Goal: Task Accomplishment & Management: Complete application form

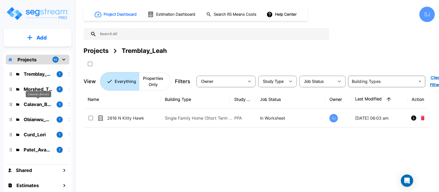
click at [31, 105] on p "Calavan_Brooks" at bounding box center [38, 104] width 29 height 7
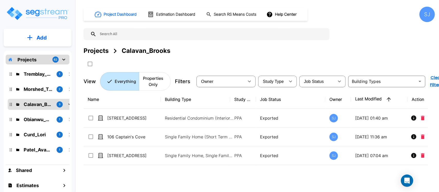
click at [40, 33] on button "Add" at bounding box center [38, 37] width 68 height 15
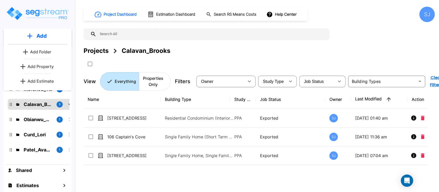
click at [48, 70] on link "Add Property" at bounding box center [38, 66] width 38 height 10
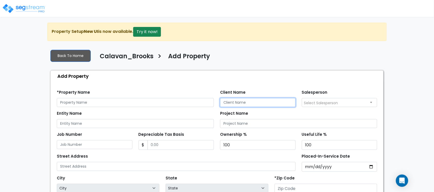
click at [268, 103] on input "Client Name" at bounding box center [258, 102] width 76 height 9
paste input "Calavan_Brooks"
type input "Calavan_Brooks"
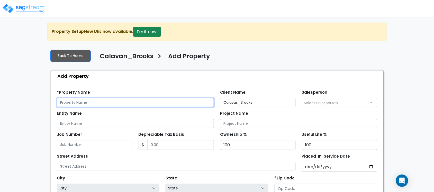
drag, startPoint x: 88, startPoint y: 105, endPoint x: 88, endPoint y: 107, distance: 2.8
click at [88, 105] on input "text" at bounding box center [135, 102] width 157 height 9
paste input "1701 E MLK Blvd 101, 102, 103"
type input "1701 E MLK Blvd 101, 102, 103"
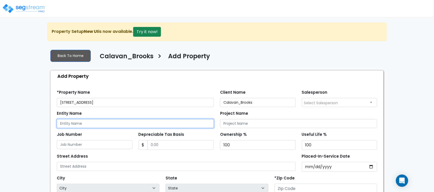
click at [74, 125] on input "Entity Name" at bounding box center [135, 123] width 157 height 9
paste input "1701 E MLK Blvd 101, 102, 103"
type input "[STREET_ADDRESS]"
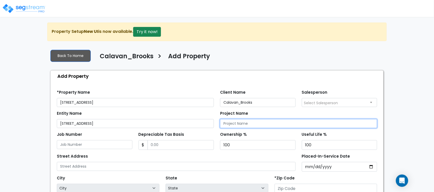
click at [263, 126] on input "Project Name" at bounding box center [298, 123] width 157 height 9
paste input "[STREET_ADDRESS]"
type input "[STREET_ADDRESS]"
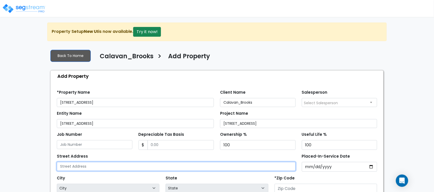
click at [128, 165] on input "text" at bounding box center [176, 166] width 239 height 9
paste input "[STREET_ADDRESS]"
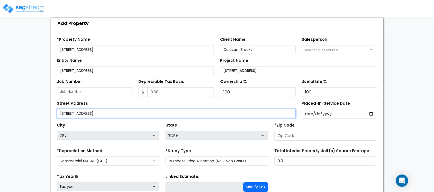
scroll to position [64, 0]
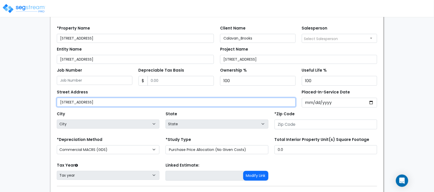
type input "[STREET_ADDRESS]"
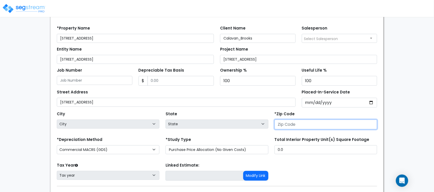
click at [298, 126] on input "number" at bounding box center [326, 125] width 103 height 10
paste input "78702"
type input "78702"
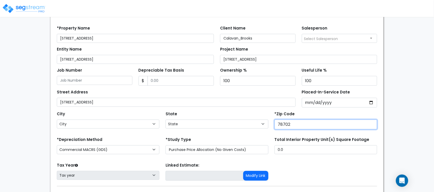
select select "[GEOGRAPHIC_DATA]"
type input "78702"
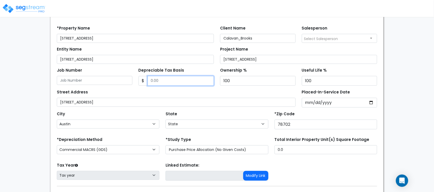
click at [166, 80] on input "Depreciable Tax Basis" at bounding box center [181, 81] width 67 height 10
paste input "1,794,702"
type input "1,794,702"
click at [157, 95] on div "Street Address 1701 E MLK Blvd 101, 102, 103" at bounding box center [176, 97] width 239 height 19
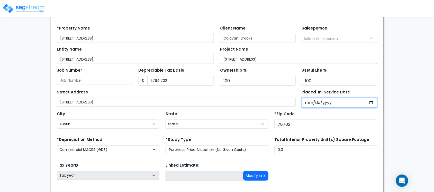
click at [309, 105] on input "Placed-In-Service Date" at bounding box center [340, 103] width 76 height 10
type input "2023-01-01"
select select "2023"
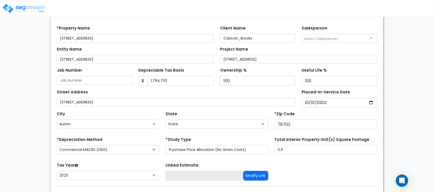
click at [149, 136] on form "*Property Name 1701 E MLK Blvd 101, 102, 103 Client Name Calavan_Brooks Salespe…" at bounding box center [217, 120] width 320 height 197
drag, startPoint x: 293, startPoint y: 150, endPoint x: 261, endPoint y: 150, distance: 32.1
click at [260, 150] on div "*Depreciation Method Commercial MACRS (GDS) Commercial Residential MACRS (GDS) …" at bounding box center [217, 146] width 327 height 21
type input "1,197"
click at [118, 164] on div "Tax Year Please Enter The Placed In Service Date First. 2026 2025 2024 2023" at bounding box center [108, 172] width 109 height 21
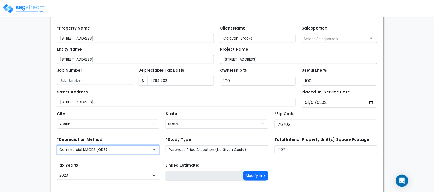
click at [145, 152] on select "Commercial MACRS (GDS) Commercial Residential MACRS (GDS) Commercial MACRS (GDS…" at bounding box center [108, 150] width 103 height 9
click at [150, 138] on div "*Depreciation Method Commercial MACRS (GDS) Commercial Residential MACRS (GDS) …" at bounding box center [108, 146] width 109 height 21
click at [154, 147] on select "Commercial MACRS (GDS) Commercial Residential MACRS (GDS) Commercial MACRS (GDS…" at bounding box center [108, 150] width 103 height 9
click at [144, 140] on div "*Depreciation Method Commercial MACRS (GDS) Commercial Residential MACRS (GDS) …" at bounding box center [108, 146] width 109 height 21
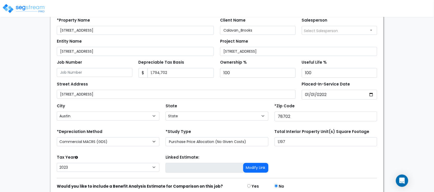
scroll to position [96, 0]
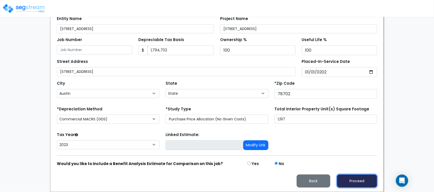
click at [357, 179] on button "Proceed" at bounding box center [357, 181] width 40 height 13
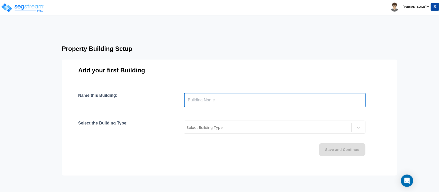
click at [206, 99] on input "text" at bounding box center [275, 100] width 182 height 14
type input "Building"
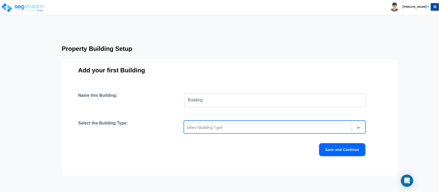
click at [217, 126] on div at bounding box center [268, 128] width 162 height 6
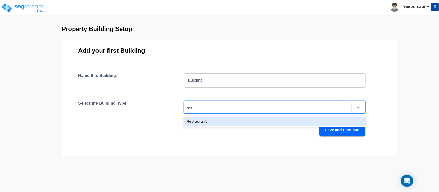
scroll to position [20, 0]
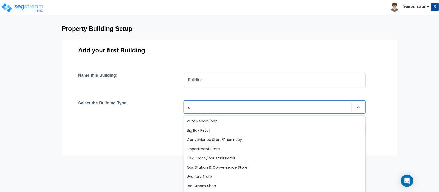
type input "r"
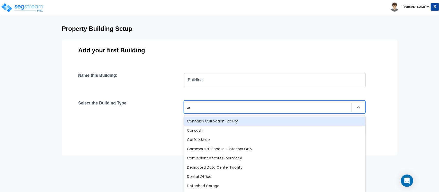
scroll to position [20, 0]
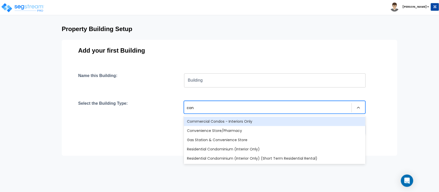
type input "cond"
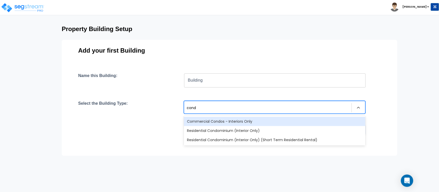
click at [214, 121] on div "Commercial Condos - Interiors Only" at bounding box center [275, 121] width 182 height 9
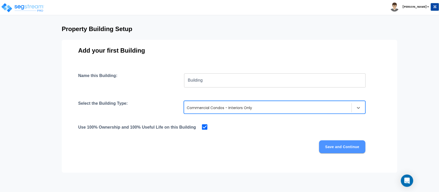
click at [358, 149] on button "Save and Continue" at bounding box center [342, 147] width 46 height 13
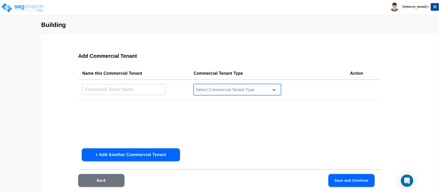
click at [275, 87] on icon at bounding box center [274, 89] width 5 height 5
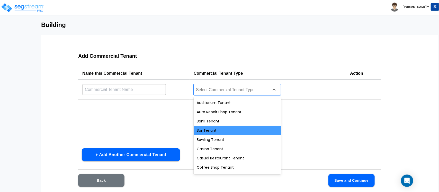
scroll to position [0, 0]
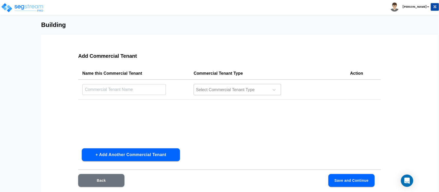
click at [355, 135] on div "Name this Commercial Tenant Commercial Tenant Type Action ​ Select Commercial T…" at bounding box center [229, 105] width 303 height 77
click at [275, 89] on icon at bounding box center [274, 89] width 5 height 5
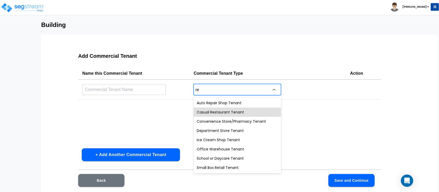
type input "r"
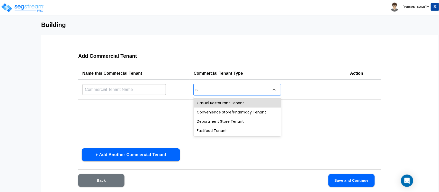
type input "s"
type input "rest"
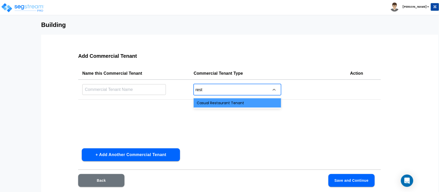
click at [245, 104] on div "Casual Restaurant Tenant" at bounding box center [237, 102] width 87 height 9
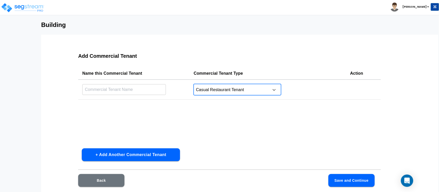
click at [147, 91] on input "text" at bounding box center [124, 89] width 84 height 11
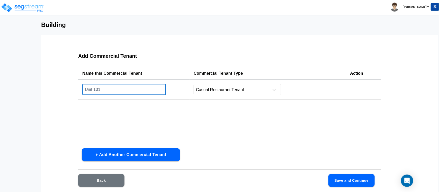
type input "Unit 101"
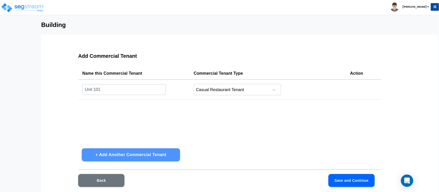
click at [164, 154] on button "+ Add Another Commercial Tenant" at bounding box center [131, 155] width 98 height 13
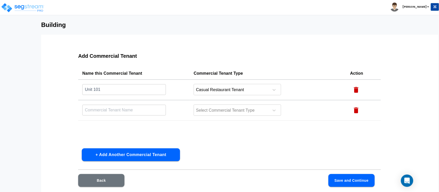
click at [120, 95] on input "text" at bounding box center [124, 89] width 84 height 11
type input "Unit 102"
click at [147, 156] on button "+ Add Another Commercial Tenant" at bounding box center [131, 155] width 98 height 13
click at [120, 95] on input "text" at bounding box center [124, 89] width 84 height 11
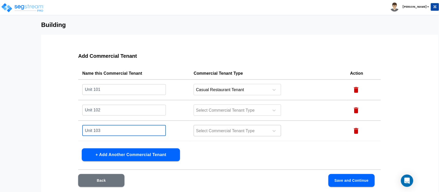
type input "Unit 103"
click at [258, 113] on div at bounding box center [230, 110] width 70 height 7
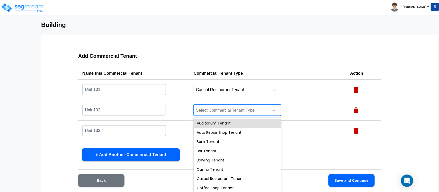
scroll to position [14, 0]
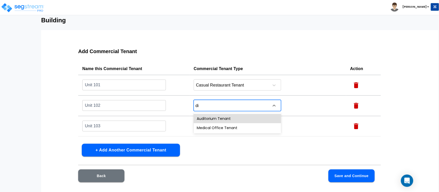
type input "d"
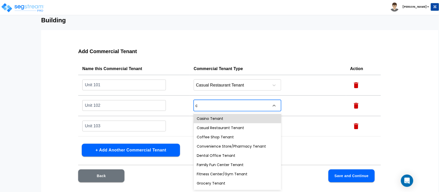
type input "ca"
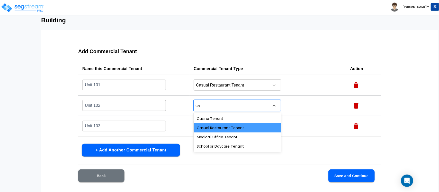
click at [235, 124] on div "Casual Restaurant Tenant" at bounding box center [237, 127] width 87 height 9
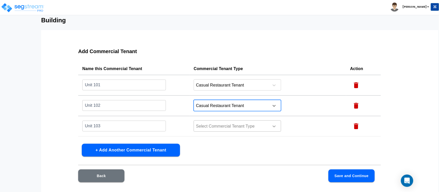
click at [272, 126] on icon at bounding box center [274, 126] width 5 height 5
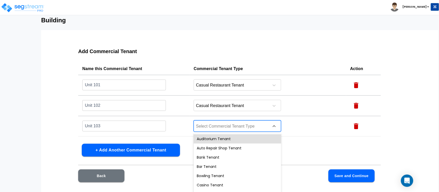
scroll to position [32, 0]
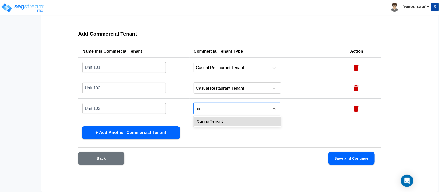
type input "n"
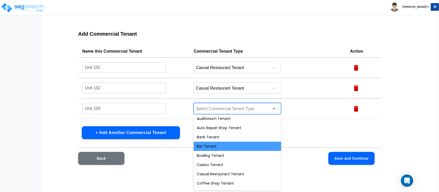
scroll to position [0, 0]
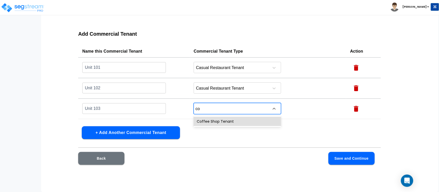
type input "cof"
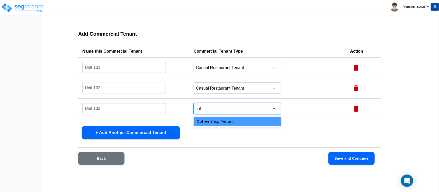
click at [230, 122] on div "Coffee Shop Tenant" at bounding box center [237, 121] width 87 height 9
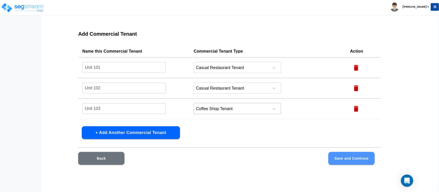
click at [351, 156] on button "Save and Continue" at bounding box center [351, 158] width 46 height 13
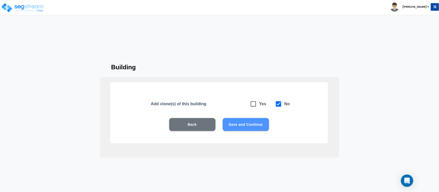
click at [247, 127] on button "Save and Continue" at bounding box center [246, 124] width 46 height 13
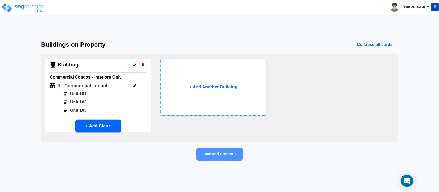
click at [232, 156] on button "Save and Continue" at bounding box center [219, 154] width 46 height 13
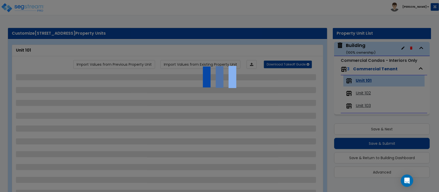
scroll to position [1, 0]
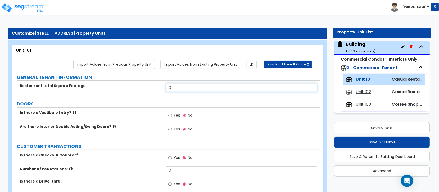
drag, startPoint x: 171, startPoint y: 88, endPoint x: 148, endPoint y: 91, distance: 22.8
click at [148, 91] on div "Restaurant total Square Footage: 0" at bounding box center [166, 89] width 308 height 12
type input "450"
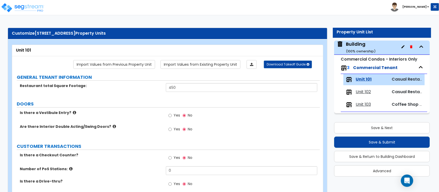
click at [73, 114] on icon at bounding box center [74, 113] width 3 height 4
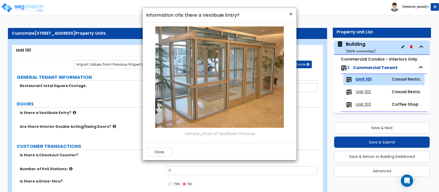
click at [291, 13] on span "×" at bounding box center [290, 13] width 3 height 7
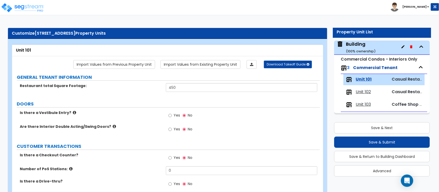
click at [113, 127] on icon at bounding box center [114, 127] width 3 height 4
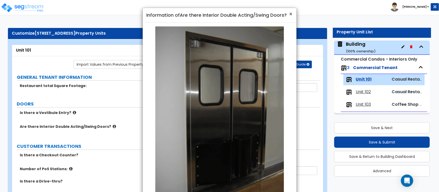
click at [291, 14] on span "×" at bounding box center [290, 13] width 3 height 7
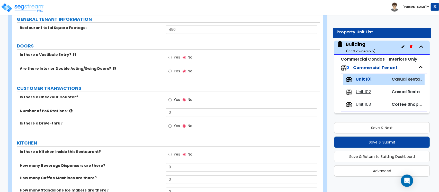
scroll to position [64, 0]
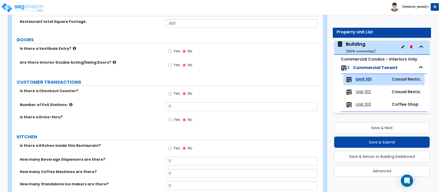
click at [69, 105] on icon at bounding box center [70, 105] width 3 height 4
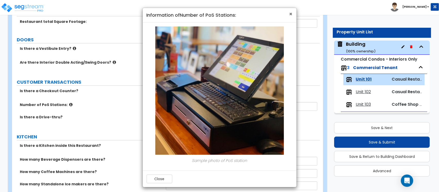
click at [289, 14] on span "×" at bounding box center [290, 13] width 3 height 7
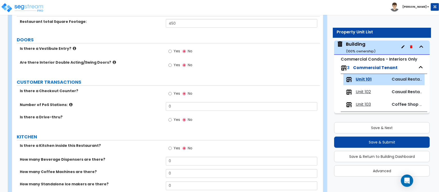
click at [402, 48] on icon "button" at bounding box center [402, 46] width 3 height 3
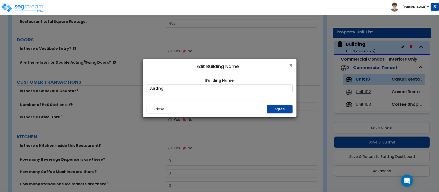
click at [291, 67] on span "×" at bounding box center [290, 65] width 3 height 7
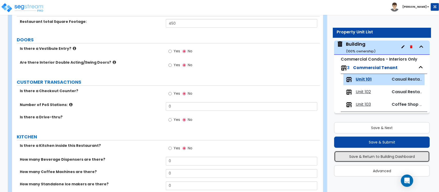
click at [399, 156] on button "Save & Return to Building Dashboard" at bounding box center [382, 156] width 96 height 11
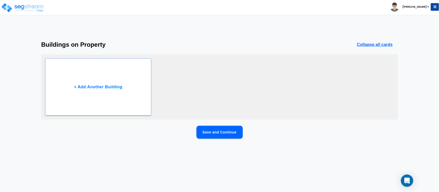
scroll to position [0, 0]
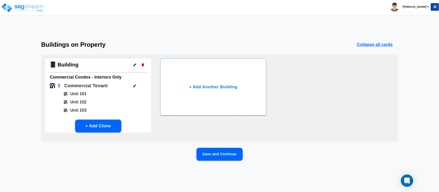
click at [135, 85] on icon "button" at bounding box center [134, 86] width 3 height 3
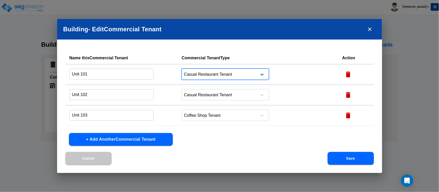
click at [263, 74] on icon at bounding box center [261, 74] width 5 height 5
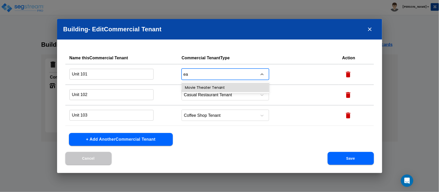
type input "e"
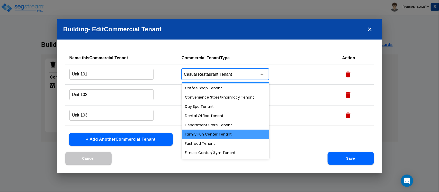
scroll to position [96, 0]
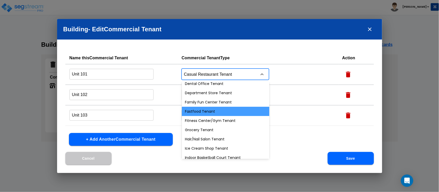
click at [217, 111] on div "Fastfood Tenant" at bounding box center [225, 111] width 87 height 9
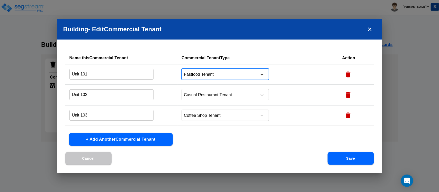
type input "c"
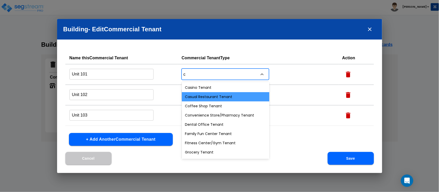
click at [239, 95] on div "Casual Restaurant Tenant" at bounding box center [225, 96] width 87 height 9
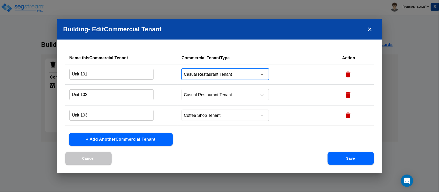
click at [352, 160] on button "Save" at bounding box center [351, 158] width 46 height 13
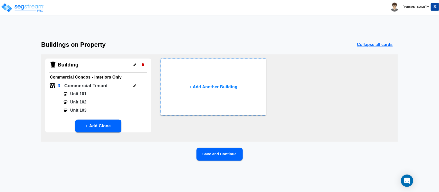
click at [233, 155] on button "Save and Continue" at bounding box center [219, 154] width 46 height 13
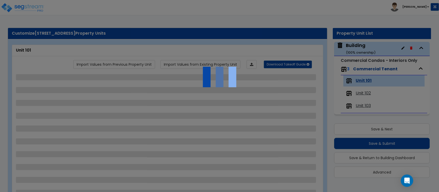
scroll to position [1, 0]
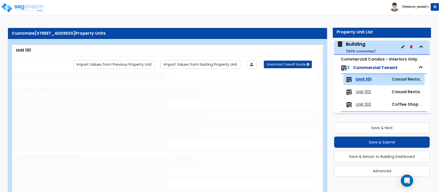
type input "450"
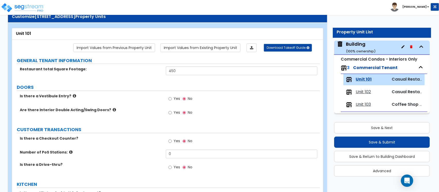
scroll to position [32, 0]
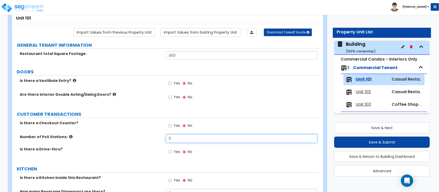
drag, startPoint x: 176, startPoint y: 137, endPoint x: 136, endPoint y: 132, distance: 40.9
click at [136, 132] on div "Is there a Checkout Counter? Yes No Number of PoS Stations: 0 Is there a Drive-…" at bounding box center [166, 141] width 300 height 40
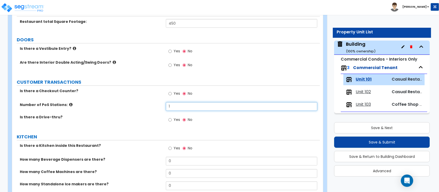
type input "1"
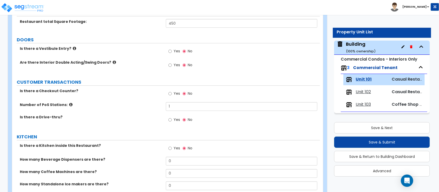
click at [172, 147] on label "Yes" at bounding box center [174, 149] width 12 height 9
click at [172, 147] on input "Yes" at bounding box center [169, 149] width 3 height 6
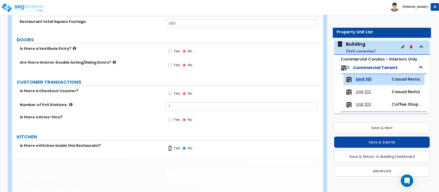
radio input "true"
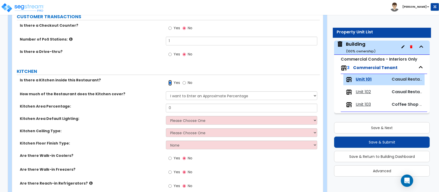
scroll to position [161, 0]
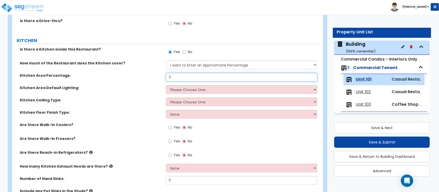
drag, startPoint x: 159, startPoint y: 80, endPoint x: 133, endPoint y: 83, distance: 26.4
click at [133, 83] on div "Kitchen Area Percentage: 0" at bounding box center [166, 79] width 308 height 12
type input "50"
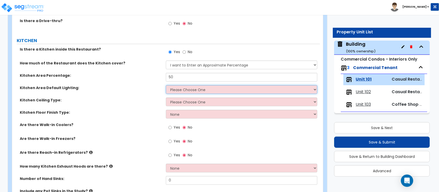
click at [206, 91] on select "Please Choose One LED Surface-Mounted LED Recessed Fluorescent Surface-Mounted …" at bounding box center [241, 89] width 151 height 9
select select "5"
click at [166, 86] on select "Please Choose One LED Surface-Mounted LED Recessed Fluorescent Surface-Mounted …" at bounding box center [241, 89] width 151 height 9
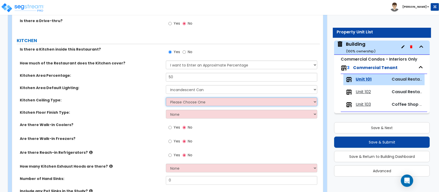
click at [197, 105] on select "Please Choose One Drywall Ceiling Open Ceiling Drop Ceiling" at bounding box center [241, 102] width 151 height 9
select select "1"
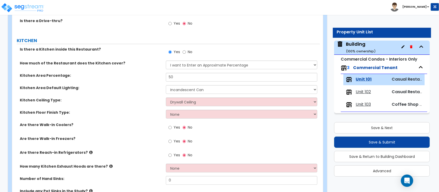
click at [154, 114] on label "Kitchen Floor Finish Type:" at bounding box center [91, 112] width 142 height 5
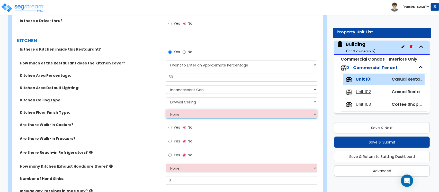
click at [184, 115] on select "None Tile Flooring VCT Flooring Sheet Vinyl Flooring" at bounding box center [241, 114] width 151 height 9
select select "4"
click at [166, 110] on select "None Tile Flooring VCT Flooring Sheet Vinyl Flooring" at bounding box center [241, 114] width 151 height 9
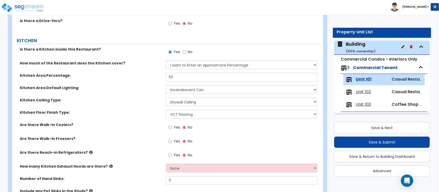
click at [89, 153] on icon at bounding box center [90, 153] width 3 height 4
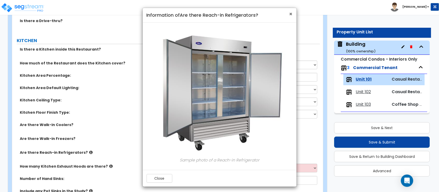
click at [291, 12] on span "×" at bounding box center [290, 13] width 3 height 7
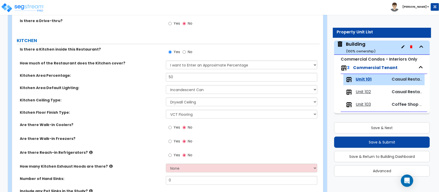
click at [89, 152] on icon at bounding box center [90, 153] width 3 height 4
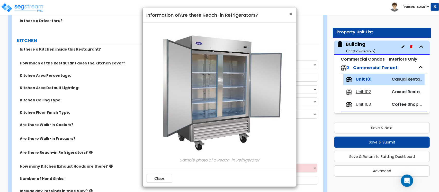
click at [291, 15] on span "×" at bounding box center [290, 13] width 3 height 7
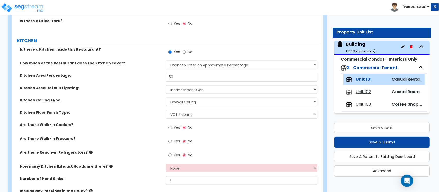
click at [89, 153] on icon at bounding box center [90, 153] width 3 height 4
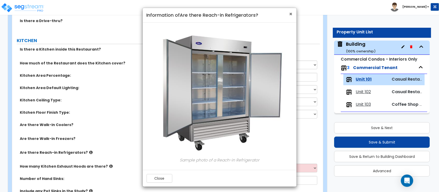
click at [289, 15] on span "×" at bounding box center [290, 13] width 3 height 7
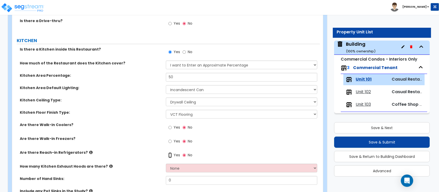
click at [170, 157] on input "Yes" at bounding box center [169, 156] width 3 height 6
radio input "true"
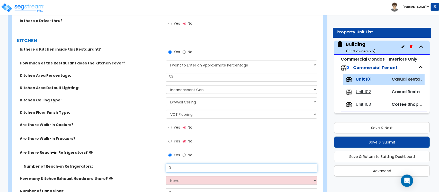
drag, startPoint x: 186, startPoint y: 172, endPoint x: 144, endPoint y: 169, distance: 42.5
click at [144, 169] on div "Number of Reach-in Refrigerators: 0" at bounding box center [166, 170] width 308 height 12
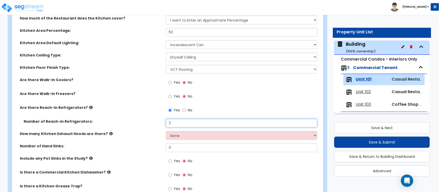
scroll to position [225, 0]
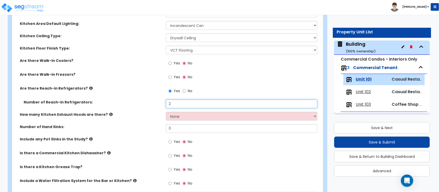
type input "2"
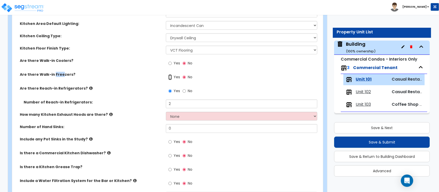
click at [171, 78] on input "Yes" at bounding box center [169, 78] width 3 height 6
radio input "true"
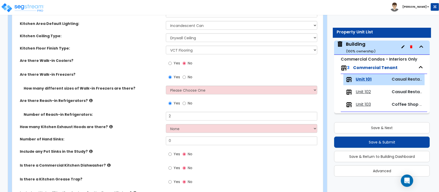
click at [147, 74] on label "Are there Walk-in Freezers?" at bounding box center [91, 74] width 142 height 5
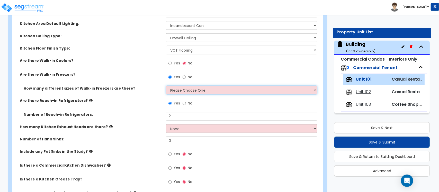
click at [182, 93] on select "Please Choose One 1 2 3 4" at bounding box center [241, 90] width 151 height 9
select select "1"
click at [166, 86] on select "Please Choose One 1 2 3 4" at bounding box center [241, 90] width 151 height 9
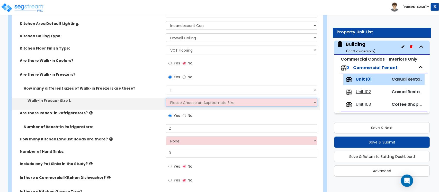
click at [186, 105] on select "Please Choose an Approximate Size 8' x 8' 8' x 12' 8' x 16' 8' x 20' I want to …" at bounding box center [241, 102] width 151 height 9
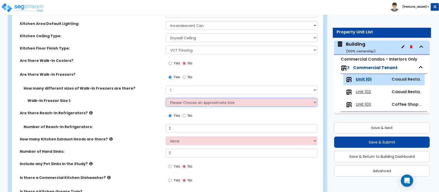
click at [200, 102] on select "Please Choose an Approximate Size 8' x 8' 8' x 12' 8' x 16' 8' x 20' I want to …" at bounding box center [241, 102] width 151 height 9
select select "1"
click at [166, 98] on select "Please Choose an Approximate Size 8' x 8' 8' x 12' 8' x 16' 8' x 20' I want to …" at bounding box center [241, 102] width 151 height 9
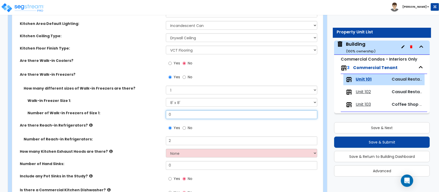
drag, startPoint x: 178, startPoint y: 115, endPoint x: 130, endPoint y: 116, distance: 47.8
click at [130, 116] on div "Number of Walk-in Freezers of Size 1: 0" at bounding box center [166, 117] width 308 height 12
type input "1"
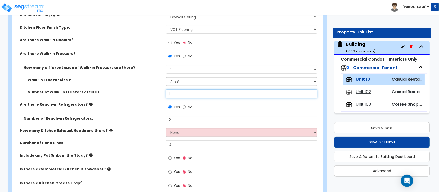
scroll to position [257, 0]
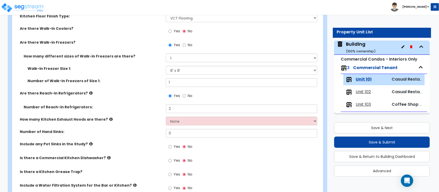
click at [109, 120] on icon at bounding box center [110, 120] width 3 height 4
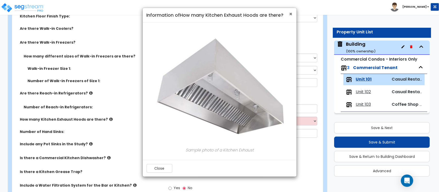
drag, startPoint x: 293, startPoint y: 12, endPoint x: 290, endPoint y: 17, distance: 6.2
click at [292, 14] on div "× Information of How many Kitchen Exhaust Hoods are there?" at bounding box center [220, 15] width 154 height 15
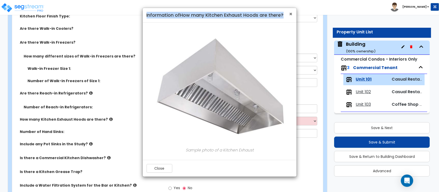
click at [291, 14] on span "×" at bounding box center [290, 13] width 3 height 7
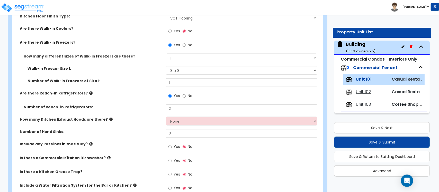
click at [109, 119] on icon at bounding box center [110, 120] width 3 height 4
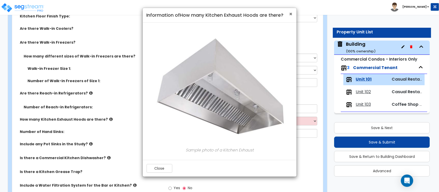
click at [292, 12] on span "×" at bounding box center [290, 13] width 3 height 7
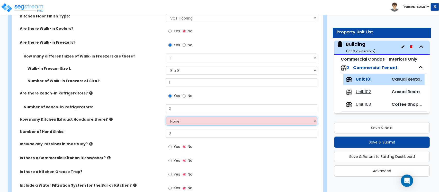
click at [186, 124] on select "None 1 2 3" at bounding box center [241, 121] width 151 height 9
select select "1"
click at [166, 117] on select "None 1 2 3" at bounding box center [241, 121] width 151 height 9
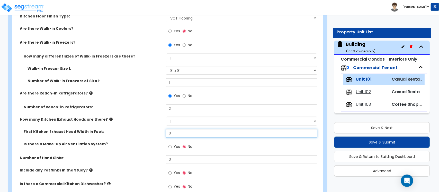
drag, startPoint x: 183, startPoint y: 133, endPoint x: 151, endPoint y: 133, distance: 32.1
click at [151, 133] on div "First Kitchen Exhaust Hood Width in Feet: 0" at bounding box center [166, 135] width 308 height 12
type input "9"
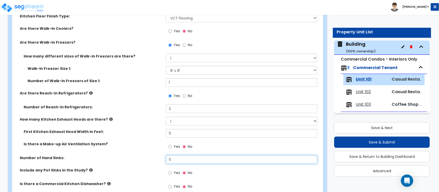
drag, startPoint x: 178, startPoint y: 162, endPoint x: 140, endPoint y: 159, distance: 38.2
click at [140, 159] on div "Number of Hand Sinks: 0" at bounding box center [166, 162] width 308 height 12
type input "1"
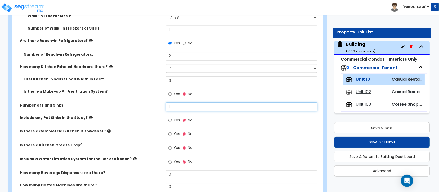
scroll to position [321, 0]
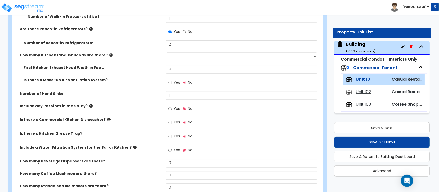
click at [89, 107] on icon at bounding box center [90, 106] width 3 height 4
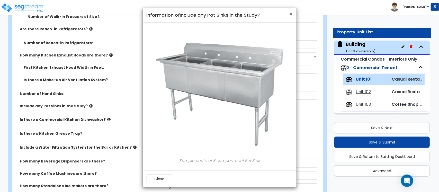
click at [290, 14] on span "×" at bounding box center [290, 13] width 3 height 7
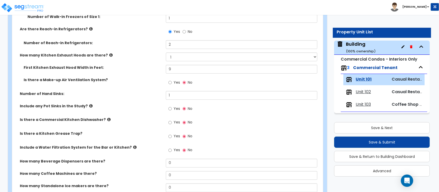
click at [89, 107] on icon at bounding box center [90, 106] width 3 height 4
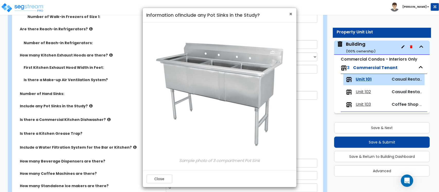
click at [291, 15] on span "×" at bounding box center [290, 13] width 3 height 7
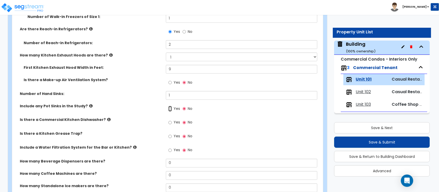
click at [171, 111] on input "Yes" at bounding box center [169, 109] width 3 height 6
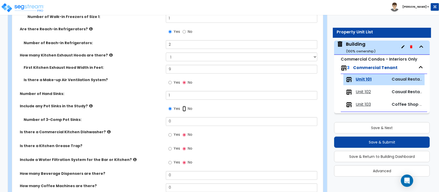
click at [183, 110] on input "No" at bounding box center [184, 109] width 3 height 6
radio input "false"
radio input "true"
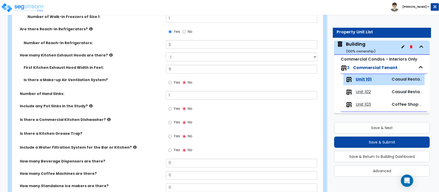
click at [89, 106] on icon at bounding box center [90, 106] width 3 height 4
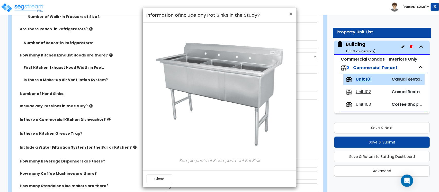
click at [291, 14] on span "×" at bounding box center [290, 13] width 3 height 7
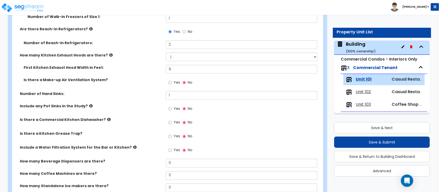
click at [107, 120] on icon at bounding box center [108, 120] width 3 height 4
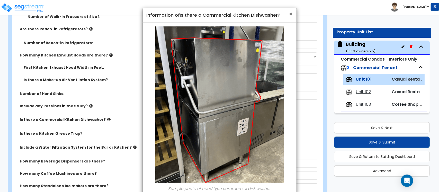
click at [292, 14] on span "×" at bounding box center [290, 13] width 3 height 7
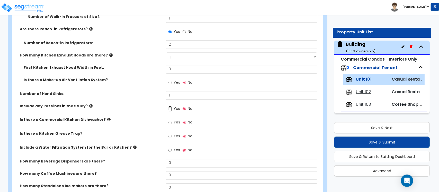
click at [169, 109] on input "Yes" at bounding box center [169, 109] width 3 height 6
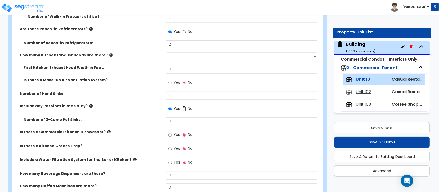
click at [185, 109] on input "No" at bounding box center [184, 109] width 3 height 6
radio input "false"
radio input "true"
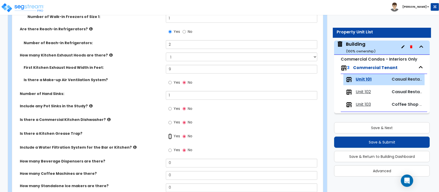
click at [169, 136] on input "Yes" at bounding box center [169, 137] width 3 height 6
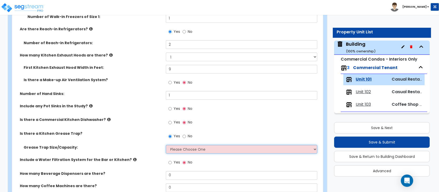
click at [181, 147] on select "Please Choose One Small Medium Large" at bounding box center [241, 149] width 151 height 9
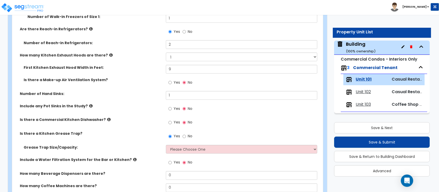
click at [147, 131] on div "Is there a Commercial Kitchen Dishwasher? Yes No" at bounding box center [166, 125] width 308 height 14
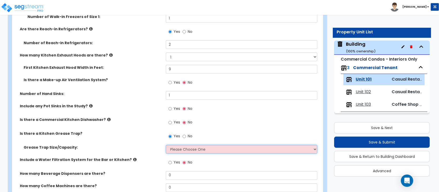
click at [182, 148] on select "Please Choose One Small Medium Large" at bounding box center [241, 149] width 151 height 9
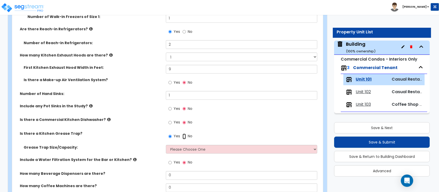
click at [183, 139] on input "No" at bounding box center [184, 137] width 3 height 6
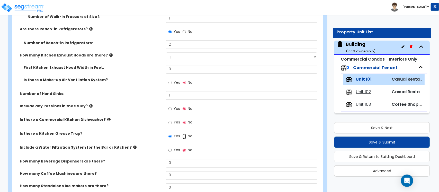
radio input "false"
radio input "true"
click at [123, 149] on label "Include a Water Filtration System for the Bar or Kitchen?" at bounding box center [91, 147] width 142 height 5
click at [133, 148] on icon at bounding box center [134, 148] width 3 height 4
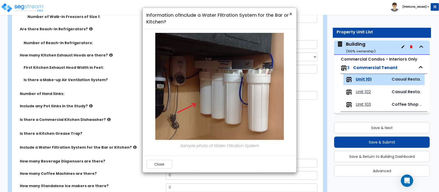
click at [290, 15] on span "×" at bounding box center [290, 13] width 3 height 7
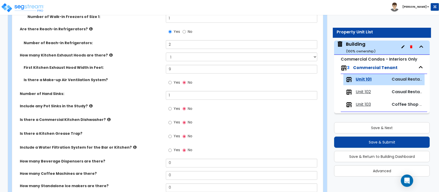
scroll to position [354, 0]
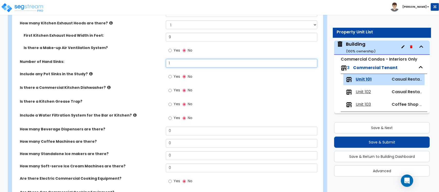
drag, startPoint x: 185, startPoint y: 63, endPoint x: 154, endPoint y: 62, distance: 31.9
click at [154, 62] on div "Number of Hand Sinks: 1" at bounding box center [166, 65] width 308 height 12
type input "2"
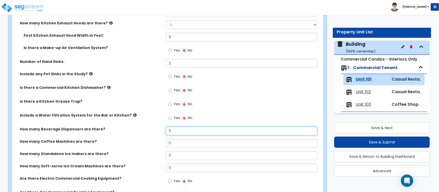
drag, startPoint x: 181, startPoint y: 129, endPoint x: 153, endPoint y: 127, distance: 27.5
click at [153, 127] on div "How many Beverage Dispensers are there? 0" at bounding box center [166, 133] width 308 height 12
type input "2"
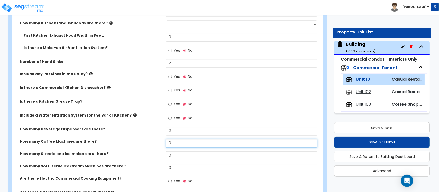
drag, startPoint x: 185, startPoint y: 141, endPoint x: 153, endPoint y: 143, distance: 32.2
click at [153, 143] on div "How many Coffee Machines are there? 0" at bounding box center [166, 145] width 308 height 12
type input "1"
drag, startPoint x: 180, startPoint y: 158, endPoint x: 138, endPoint y: 155, distance: 42.6
click at [138, 155] on div "How many Standalone Ice makers are there? 0" at bounding box center [166, 158] width 308 height 12
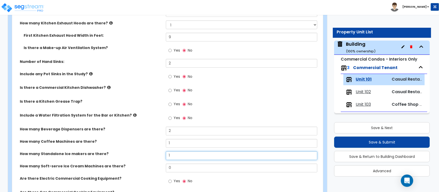
type input "1"
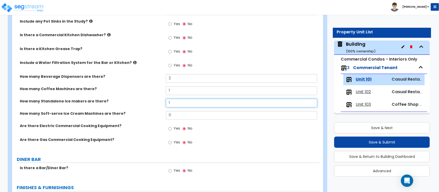
scroll to position [418, 0]
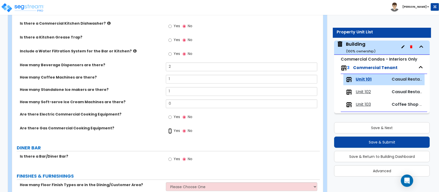
click at [172, 131] on input "Yes" at bounding box center [169, 132] width 3 height 6
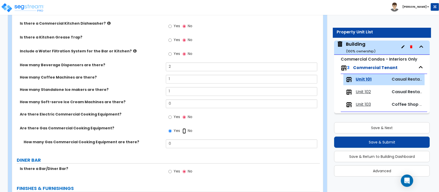
click at [185, 131] on input "No" at bounding box center [184, 132] width 3 height 6
radio input "false"
radio input "true"
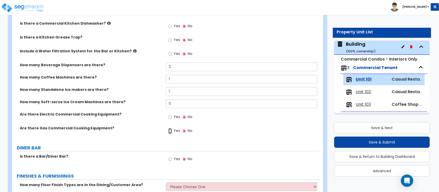
click at [170, 130] on input "Yes" at bounding box center [169, 132] width 3 height 6
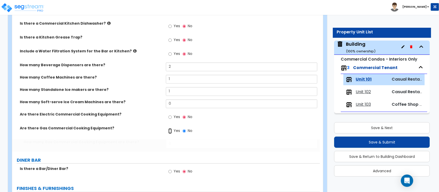
radio input "true"
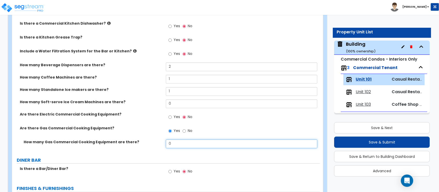
drag, startPoint x: 180, startPoint y: 143, endPoint x: 141, endPoint y: 142, distance: 38.8
click at [141, 142] on div "How many Gas Commercial Cooking Equipment are there? 0" at bounding box center [166, 146] width 308 height 12
type input "2"
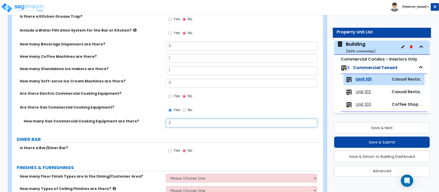
scroll to position [450, 0]
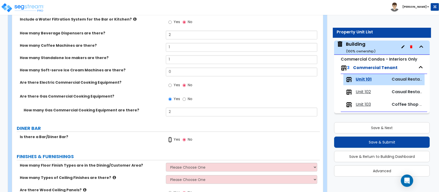
click at [171, 141] on input "Yes" at bounding box center [169, 140] width 3 height 6
radio input "true"
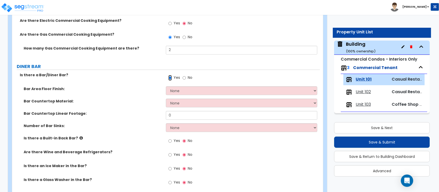
scroll to position [514, 0]
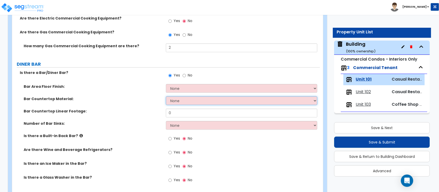
drag, startPoint x: 228, startPoint y: 100, endPoint x: 220, endPoint y: 104, distance: 9.2
click at [228, 100] on select "None Plastic Laminate Solid Surface Stone Quartz Marble Tile Wood Stainless Ste…" at bounding box center [241, 100] width 151 height 9
click at [147, 122] on label "Number of Bar Sinks:" at bounding box center [93, 123] width 138 height 5
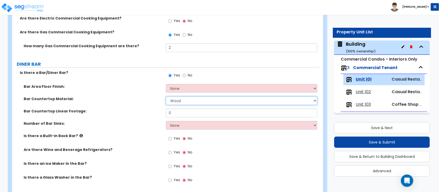
drag, startPoint x: 246, startPoint y: 104, endPoint x: 219, endPoint y: 104, distance: 26.7
click at [246, 104] on select "None Plastic Laminate Solid Surface Stone Quartz Marble Tile Wood Stainless Ste…" at bounding box center [241, 100] width 151 height 9
select select "2"
click at [138, 114] on label "Bar Countertop Linear Footage:" at bounding box center [93, 111] width 138 height 5
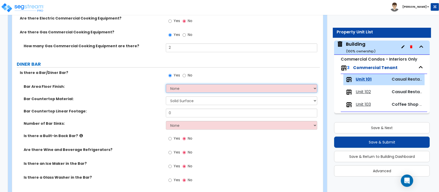
click at [225, 88] on select "None Tile Flooring Hardwood Flooring Resilient Laminate Flooring VCT Flooring S…" at bounding box center [241, 88] width 151 height 9
select select "4"
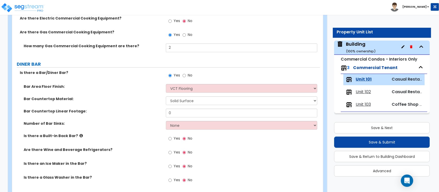
click at [148, 90] on div "Bar Area Floor Finish: None Tile Flooring Hardwood Flooring Resilient Laminate …" at bounding box center [166, 90] width 308 height 12
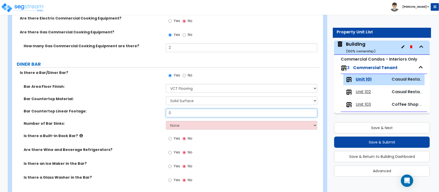
drag, startPoint x: 181, startPoint y: 115, endPoint x: 151, endPoint y: 114, distance: 29.3
click at [151, 114] on div "Bar Countertop Linear Footage: 0" at bounding box center [166, 115] width 308 height 12
type input "15"
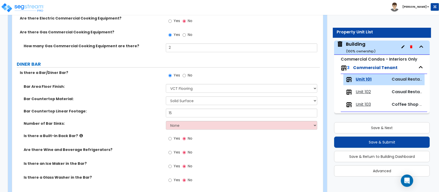
click at [79, 135] on label "Is there a Built-in Back Bar?" at bounding box center [93, 135] width 138 height 5
click at [79, 135] on icon at bounding box center [80, 136] width 3 height 4
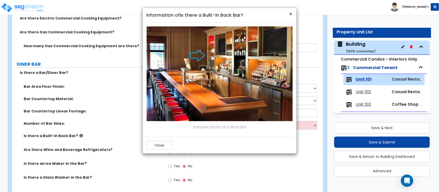
click at [290, 14] on span "×" at bounding box center [290, 13] width 3 height 7
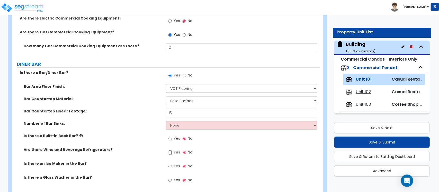
click at [169, 156] on input "Yes" at bounding box center [169, 153] width 3 height 6
radio input "true"
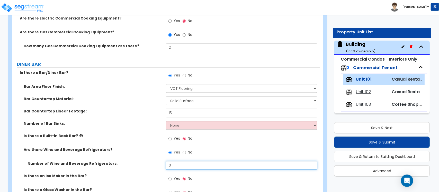
drag, startPoint x: 180, startPoint y: 169, endPoint x: 151, endPoint y: 170, distance: 28.3
click at [151, 170] on div "Number of Wine and Beverage Refrigerators: 0" at bounding box center [166, 167] width 308 height 12
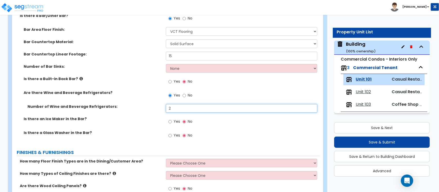
scroll to position [579, 0]
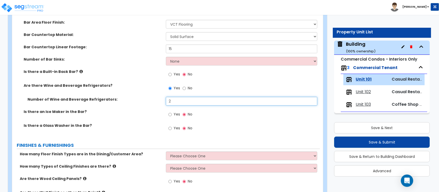
type input "2"
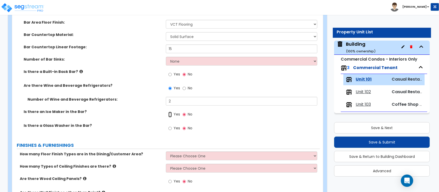
click at [170, 115] on input "Yes" at bounding box center [169, 115] width 3 height 6
radio input "true"
click at [169, 131] on input "Yes" at bounding box center [169, 129] width 3 height 6
radio input "true"
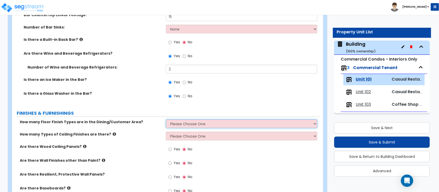
click at [184, 124] on select "Please Choose One 1 2 3 4" at bounding box center [241, 124] width 151 height 9
select select "1"
drag, startPoint x: 159, startPoint y: 133, endPoint x: 173, endPoint y: 132, distance: 13.9
click at [159, 133] on label "How many Types of Ceiling Finishes are there?" at bounding box center [91, 134] width 142 height 5
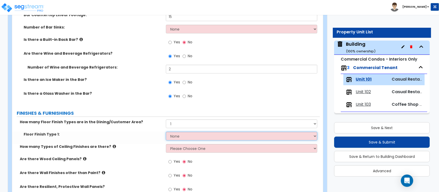
click at [177, 135] on select "None Tile Flooring Hardwood Flooring Resilient Laminate Flooring VCT Flooring S…" at bounding box center [241, 136] width 151 height 9
select select "4"
click at [166, 132] on select "None Tile Flooring Hardwood Flooring Resilient Laminate Flooring VCT Flooring S…" at bounding box center [241, 136] width 151 height 9
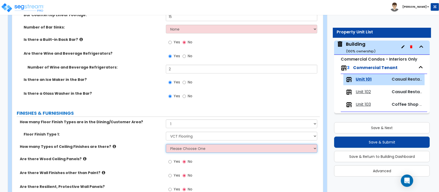
click at [176, 148] on select "Please Choose One 1 2 3" at bounding box center [241, 148] width 151 height 9
select select "1"
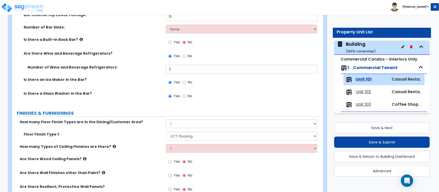
click at [155, 153] on div "How many Types of Ceiling Finishes are there? Please Choose One 1 2 3" at bounding box center [166, 150] width 308 height 12
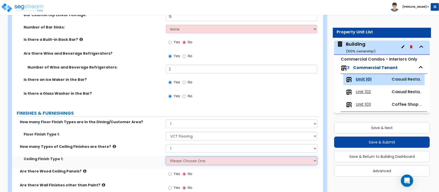
click at [177, 159] on select "Please Choose One Drywall Ceiling Open Ceiling Drop Ceiling" at bounding box center [241, 161] width 151 height 9
select select "1"
click at [166, 157] on select "Please Choose One Drywall Ceiling Open Ceiling Drop Ceiling" at bounding box center [241, 161] width 151 height 9
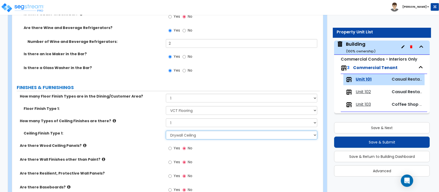
scroll to position [675, 0]
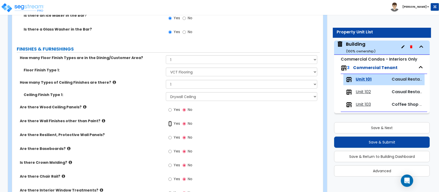
click at [169, 125] on input "Yes" at bounding box center [169, 124] width 3 height 6
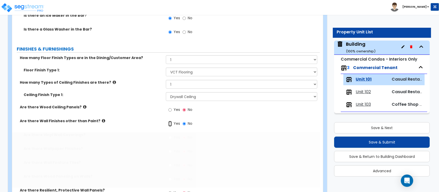
radio input "true"
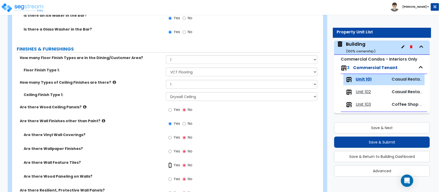
click at [169, 165] on input "Yes" at bounding box center [169, 166] width 3 height 6
radio input "true"
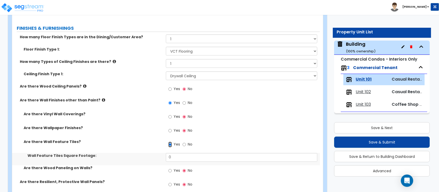
scroll to position [707, 0]
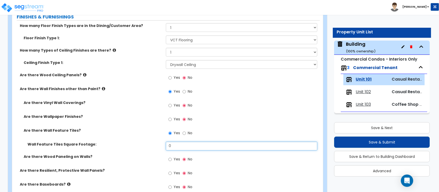
drag, startPoint x: 180, startPoint y: 150, endPoint x: 157, endPoint y: 147, distance: 23.1
click at [157, 147] on div "Wall Feature Tiles Square Footage: 0" at bounding box center [166, 148] width 308 height 12
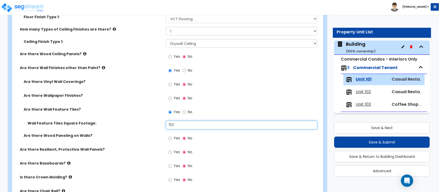
scroll to position [739, 0]
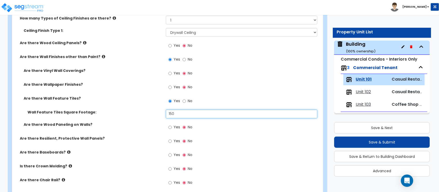
type input "150"
click at [172, 156] on input "Yes" at bounding box center [169, 156] width 3 height 6
radio input "true"
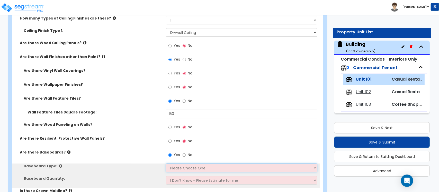
click at [175, 168] on select "Please Choose One Wood Vinyl Carpet Tile" at bounding box center [241, 168] width 151 height 9
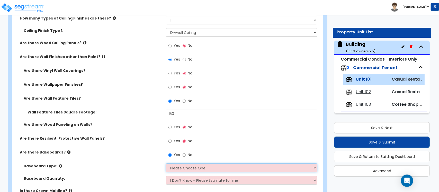
select select "1"
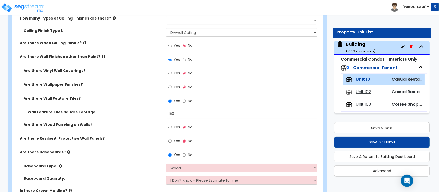
click at [144, 151] on label "Are there Baseboards?" at bounding box center [91, 152] width 142 height 5
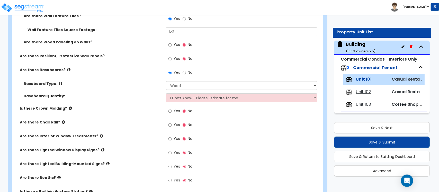
scroll to position [836, 0]
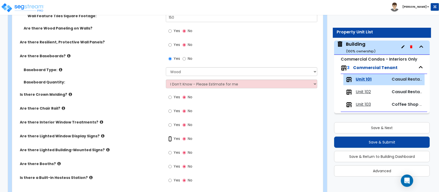
click at [171, 139] on input "Yes" at bounding box center [169, 139] width 3 height 6
radio input "true"
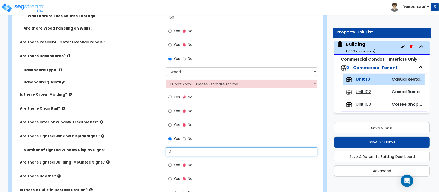
drag, startPoint x: 178, startPoint y: 151, endPoint x: 145, endPoint y: 153, distance: 32.7
click at [145, 153] on div "Number of Lighted Window Display Signs: 0" at bounding box center [166, 154] width 308 height 12
type input "2"
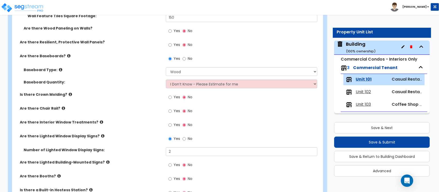
click at [106, 163] on icon at bounding box center [107, 162] width 3 height 4
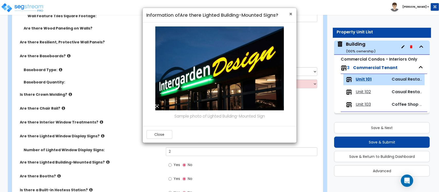
click at [291, 12] on span "×" at bounding box center [290, 13] width 3 height 7
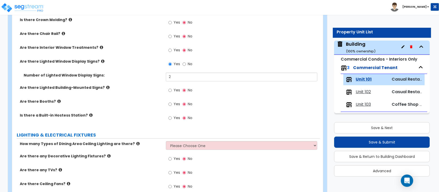
scroll to position [932, 0]
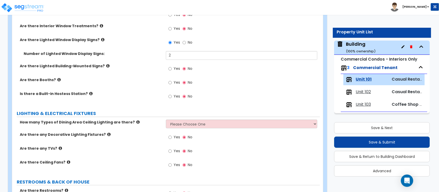
click at [54, 82] on label "Are there Booths?" at bounding box center [91, 79] width 142 height 5
click at [57, 80] on icon at bounding box center [58, 80] width 3 height 4
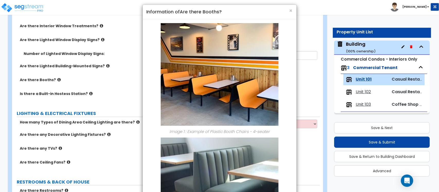
scroll to position [0, 0]
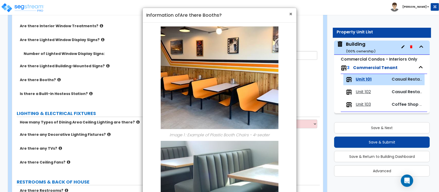
click at [291, 14] on span "×" at bounding box center [290, 13] width 3 height 7
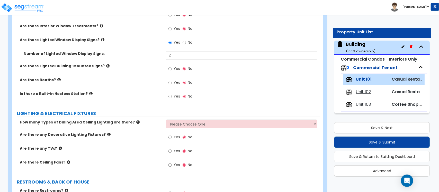
click at [88, 94] on label "Is there a Built-in Hostess Station?" at bounding box center [91, 93] width 142 height 5
click at [89, 94] on icon at bounding box center [90, 94] width 3 height 4
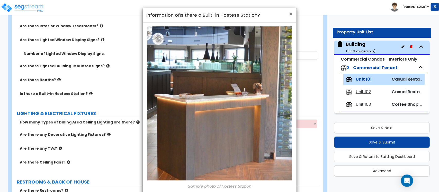
drag, startPoint x: 290, startPoint y: 13, endPoint x: 261, endPoint y: 35, distance: 36.1
click at [290, 13] on span "×" at bounding box center [290, 13] width 3 height 7
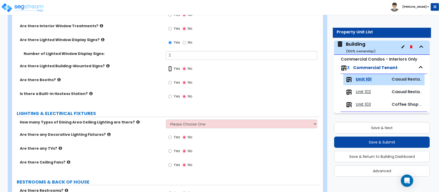
click at [171, 69] on input "Yes" at bounding box center [169, 69] width 3 height 6
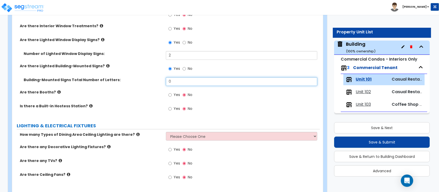
click at [178, 81] on input "0" at bounding box center [241, 81] width 151 height 9
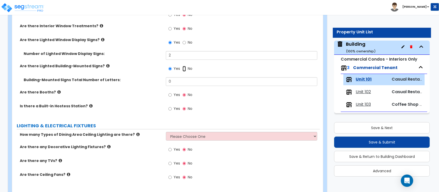
click at [186, 68] on input "No" at bounding box center [184, 69] width 3 height 6
radio input "false"
radio input "true"
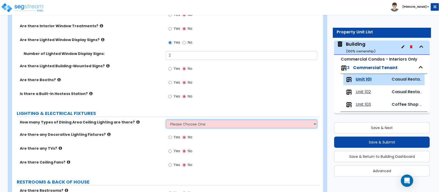
click at [178, 128] on select "Please Choose One 1 2 3" at bounding box center [241, 124] width 151 height 9
select select "1"
click at [149, 136] on label "Are there any Decorative Lighting Fixtures?" at bounding box center [91, 134] width 142 height 5
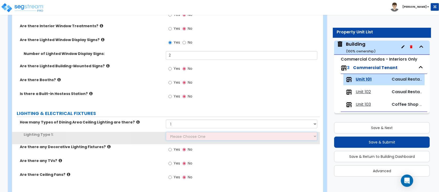
click at [182, 139] on select "Please Choose One LED Surface-Mounted LED Recessed Fluorescent Surface-Mounted …" at bounding box center [241, 136] width 151 height 9
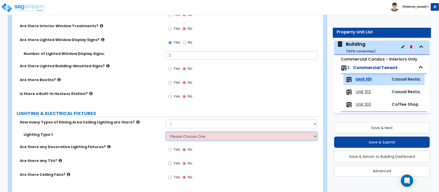
select select "5"
click at [166, 132] on select "Please Choose One LED Surface-Mounted LED Recessed Fluorescent Surface-Mounted …" at bounding box center [241, 136] width 151 height 9
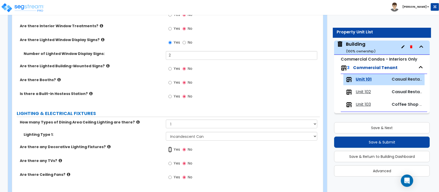
click at [169, 152] on input "Yes" at bounding box center [169, 150] width 3 height 6
radio input "true"
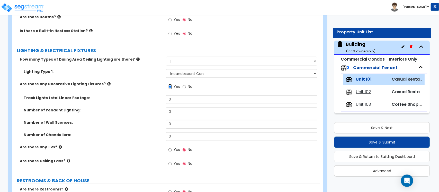
scroll to position [997, 0]
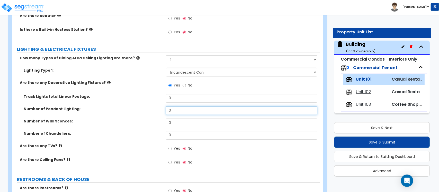
drag, startPoint x: 188, startPoint y: 112, endPoint x: 135, endPoint y: 111, distance: 52.7
click at [136, 111] on div "Number of Pendant Lighting: 0" at bounding box center [166, 112] width 308 height 12
type input "4"
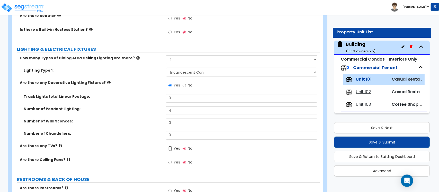
click at [171, 149] on input "Yes" at bounding box center [169, 149] width 3 height 6
radio input "true"
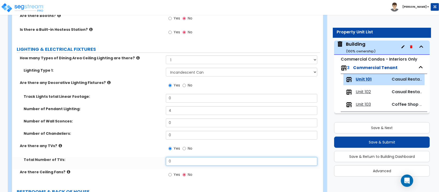
drag, startPoint x: 177, startPoint y: 163, endPoint x: 145, endPoint y: 163, distance: 32.2
click at [145, 163] on div "Total Number of TVs: 0" at bounding box center [166, 163] width 308 height 12
type input "1"
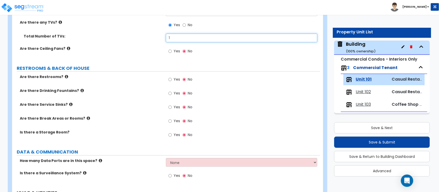
scroll to position [1125, 0]
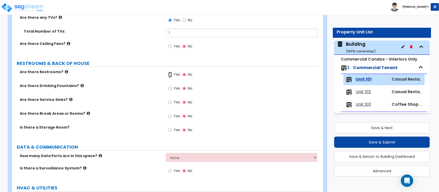
click at [172, 77] on input "Yes" at bounding box center [169, 75] width 3 height 6
radio input "true"
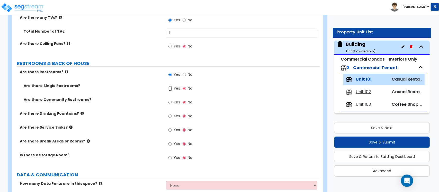
click at [170, 89] on input "Yes" at bounding box center [169, 89] width 3 height 6
radio input "true"
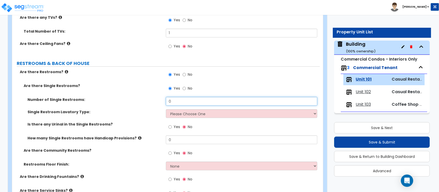
drag, startPoint x: 177, startPoint y: 103, endPoint x: 152, endPoint y: 106, distance: 24.6
click at [152, 106] on div "Number of Single Restrooms: 0" at bounding box center [166, 103] width 308 height 12
type input "2"
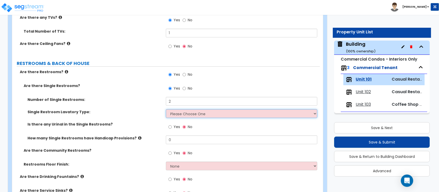
click at [192, 112] on select "Please Choose One Wall-mounted Vanity-mounted" at bounding box center [241, 114] width 151 height 9
select select "1"
click at [166, 110] on select "Please Choose One Wall-mounted Vanity-mounted" at bounding box center [241, 114] width 151 height 9
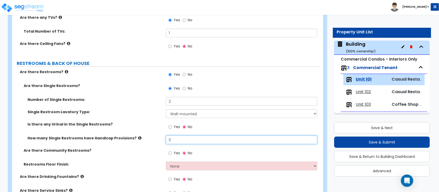
drag, startPoint x: 185, startPoint y: 140, endPoint x: 136, endPoint y: 136, distance: 49.0
click at [136, 136] on div "How many Single Restrooms have Handicap Provisions? 0" at bounding box center [166, 142] width 308 height 12
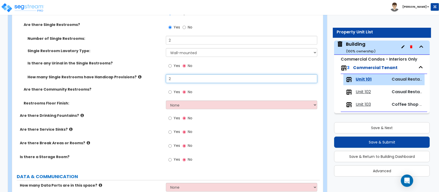
scroll to position [1189, 0]
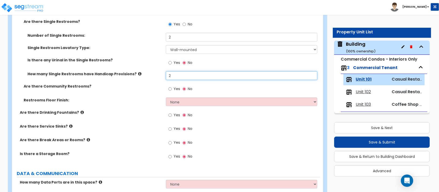
type input "2"
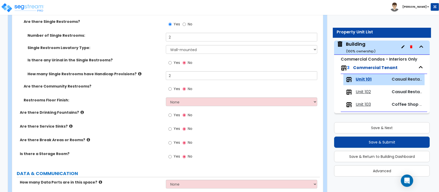
click at [179, 107] on div "Restrooms Floor Finish: None Tile Flooring Resilient Laminate Flooring VCT Floo…" at bounding box center [166, 104] width 308 height 12
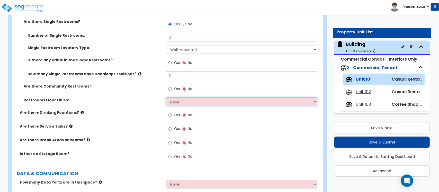
click at [180, 106] on select "None Tile Flooring Resilient Laminate Flooring VCT Flooring Sheet Vinyl Flooring" at bounding box center [241, 102] width 151 height 9
select select "3"
click at [166, 98] on select "None Tile Flooring Resilient Laminate Flooring VCT Flooring Sheet Vinyl Flooring" at bounding box center [241, 102] width 151 height 9
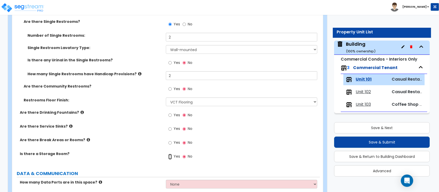
click at [172, 156] on input "Yes" at bounding box center [169, 157] width 3 height 6
radio input "true"
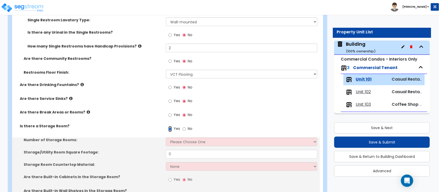
scroll to position [1254, 0]
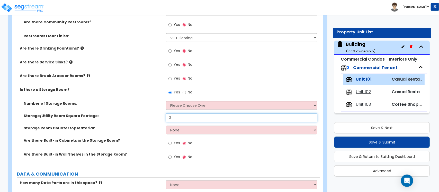
drag, startPoint x: 191, startPoint y: 123, endPoint x: 147, endPoint y: 116, distance: 44.2
click at [147, 116] on div "Storage/Utility Room Square Footage: 0" at bounding box center [166, 120] width 308 height 12
click at [195, 102] on select "Please Choose One 1 2 3" at bounding box center [241, 105] width 151 height 9
select select "3"
click at [166, 102] on select "Please Choose One 1 2 3" at bounding box center [241, 105] width 151 height 9
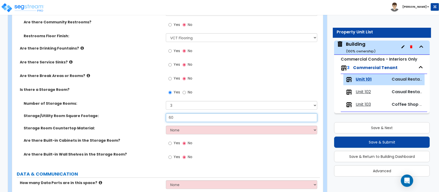
type input "60"
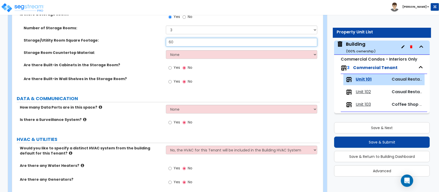
scroll to position [1350, 0]
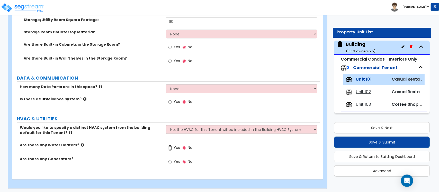
click at [171, 147] on input "Yes" at bounding box center [169, 148] width 3 height 6
radio input "true"
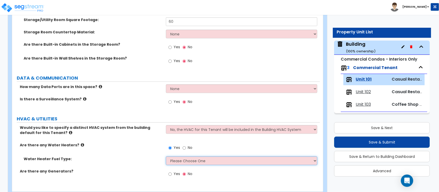
click at [174, 159] on select "Please Choose One Gas Electric" at bounding box center [241, 161] width 151 height 9
select select "1"
click at [166, 157] on select "Please Choose One Gas Electric" at bounding box center [241, 161] width 151 height 9
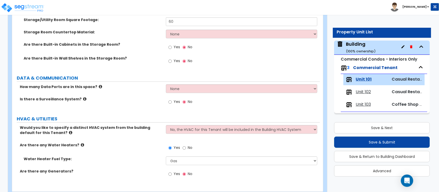
click at [174, 174] on span "Yes" at bounding box center [177, 174] width 6 height 5
click at [172, 174] on input "Yes" at bounding box center [169, 175] width 3 height 6
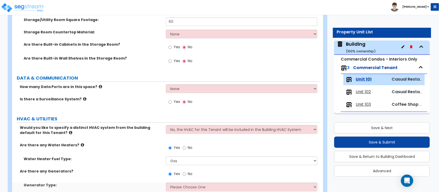
click at [189, 175] on span "No" at bounding box center [190, 174] width 5 height 5
click at [186, 175] on input "No" at bounding box center [184, 175] width 3 height 6
radio input "false"
radio input "true"
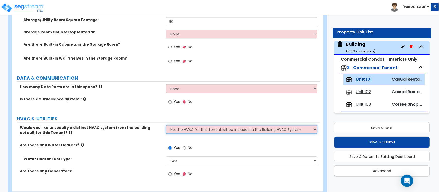
click at [198, 128] on select "No, the HVAC for this Tenant will be included in the Building HVAC System Yes, …" at bounding box center [241, 129] width 151 height 9
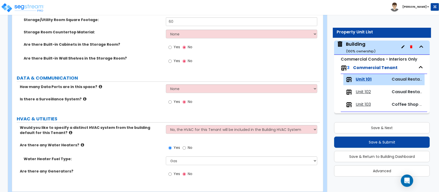
click at [250, 109] on div "Yes No" at bounding box center [243, 104] width 154 height 14
click at [172, 104] on input "Yes" at bounding box center [169, 102] width 3 height 6
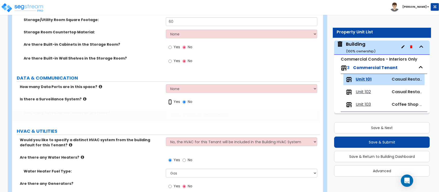
radio input "true"
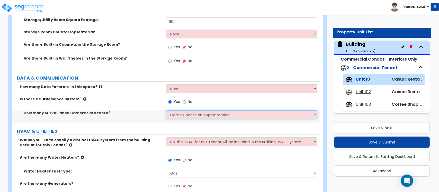
click at [182, 117] on select "Please Choose an Approximation Barely Noticed Any Noticed a Couple Frequently S…" at bounding box center [241, 115] width 151 height 9
select select "2"
click at [166, 111] on select "Please Choose an Approximation Barely Noticed Any Noticed a Couple Frequently S…" at bounding box center [241, 115] width 151 height 9
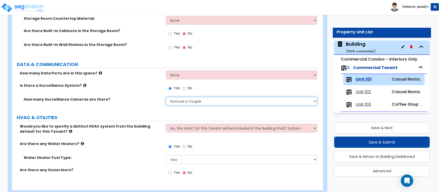
scroll to position [1377, 0]
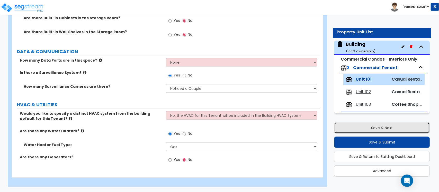
click at [384, 127] on button "Save & Next" at bounding box center [382, 127] width 96 height 11
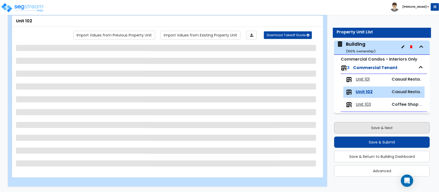
scroll to position [30, 0]
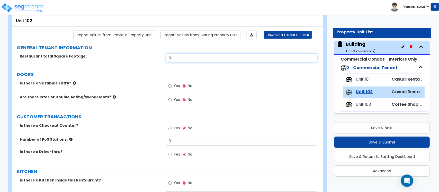
drag, startPoint x: 176, startPoint y: 60, endPoint x: 131, endPoint y: 60, distance: 45.8
click at [131, 60] on div "Restaurant total Square Footage: 0" at bounding box center [166, 60] width 308 height 12
type input "442"
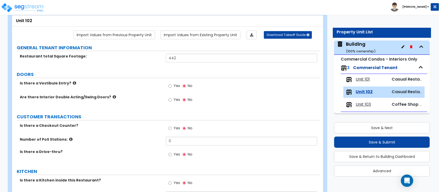
scroll to position [356, 0]
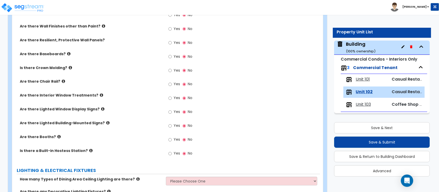
click at [365, 77] on span "Unit 101" at bounding box center [363, 80] width 14 height 6
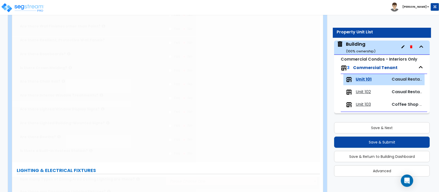
type input "450"
type input "1"
radio input "true"
type input "2"
type input "1"
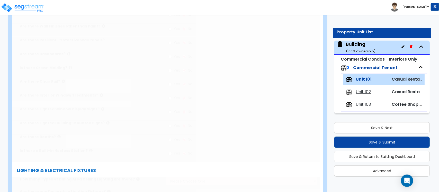
type input "1"
radio input "true"
select select "1"
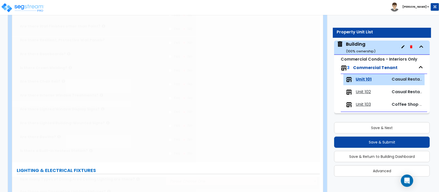
radio input "true"
select select "1"
radio input "true"
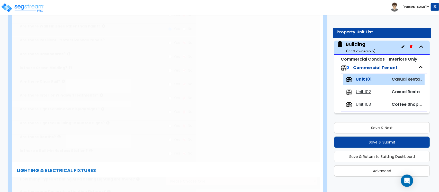
radio input "true"
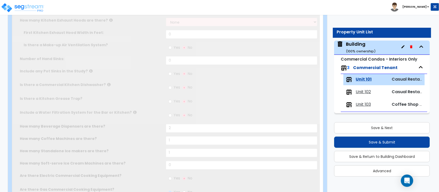
type input "50"
select select "5"
select select "1"
select select "4"
radio input "true"
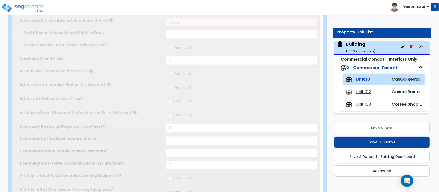
radio input "true"
select select "1"
type input "2"
select select "1"
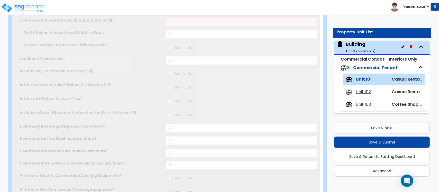
type input "1"
type input "2"
type input "9"
type input "2"
select select "4"
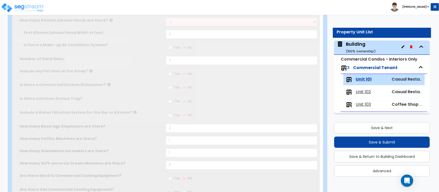
select select "2"
type input "15"
radio input "true"
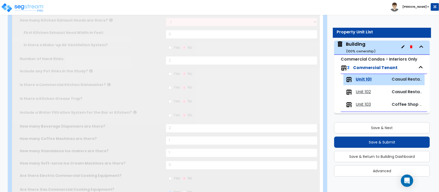
type input "2"
select select "4"
select select "1"
radio input "true"
type input "150"
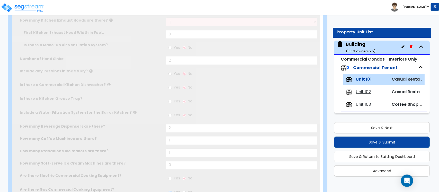
select select "1"
type input "2"
select select "5"
type input "4"
type input "1"
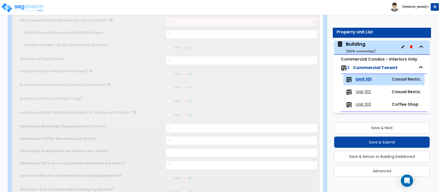
radio input "true"
select select "3"
type input "2"
select select "1"
type input "2"
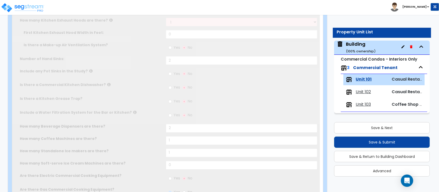
select select "3"
type input "60"
select select "2"
select select "1"
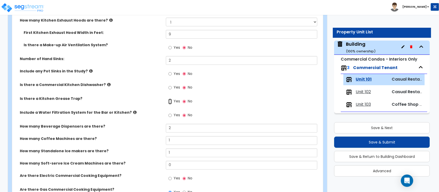
click at [169, 103] on input "Yes" at bounding box center [169, 102] width 3 height 6
radio input "true"
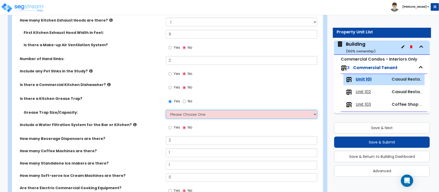
click at [183, 113] on select "Please Choose One Small Medium Large" at bounding box center [241, 114] width 151 height 9
select select "2"
click at [166, 111] on select "Please Choose One Small Medium Large" at bounding box center [241, 114] width 151 height 9
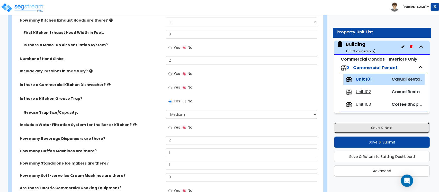
click at [388, 128] on button "Save & Next" at bounding box center [382, 127] width 96 height 11
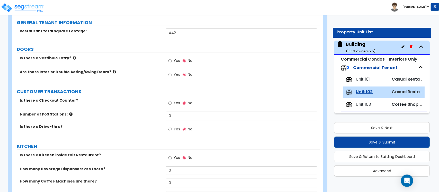
scroll to position [64, 0]
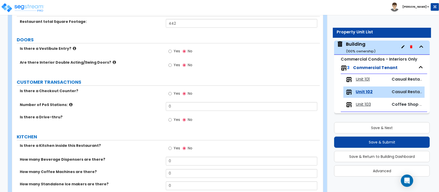
click at [172, 149] on label "Yes" at bounding box center [174, 149] width 12 height 9
click at [172, 149] on input "Yes" at bounding box center [169, 149] width 3 height 6
radio input "true"
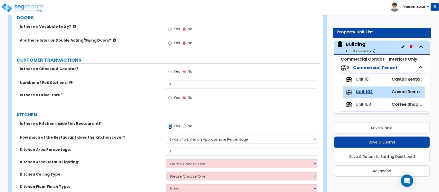
scroll to position [96, 0]
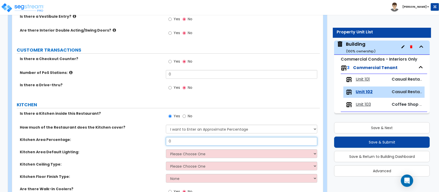
drag, startPoint x: 181, startPoint y: 144, endPoint x: 128, endPoint y: 144, distance: 52.7
click at [128, 144] on div "Kitchen Area Percentage: 0" at bounding box center [166, 143] width 308 height 12
type input "40"
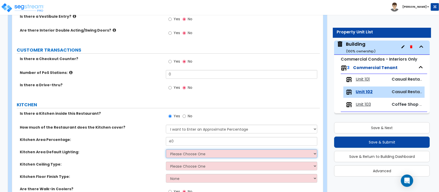
click at [183, 157] on select "Please Choose One LED Surface-Mounted LED Recessed Fluorescent Surface-Mounted …" at bounding box center [241, 154] width 151 height 9
select select "5"
click at [166, 150] on select "Please Choose One LED Surface-Mounted LED Recessed Fluorescent Surface-Mounted …" at bounding box center [241, 154] width 151 height 9
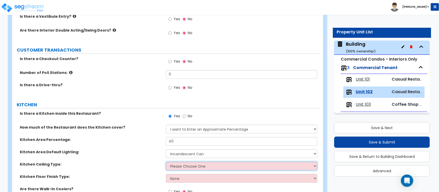
click at [180, 168] on select "Please Choose One Drywall Ceiling Open Ceiling Drop Ceiling" at bounding box center [241, 166] width 151 height 9
select select "1"
click at [166, 162] on select "Please Choose One Drywall Ceiling Open Ceiling Drop Ceiling" at bounding box center [241, 166] width 151 height 9
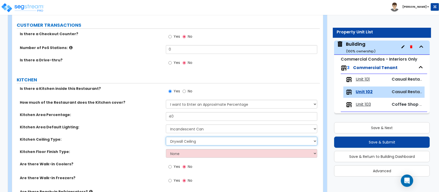
scroll to position [161, 0]
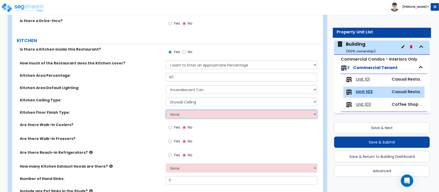
click at [188, 115] on select "None Tile Flooring VCT Flooring Sheet Vinyl Flooring" at bounding box center [241, 114] width 151 height 9
select select "4"
click at [135, 120] on div "Kitchen Floor Finish Type: None Tile Flooring VCT Flooring Sheet Vinyl Flooring" at bounding box center [166, 116] width 308 height 12
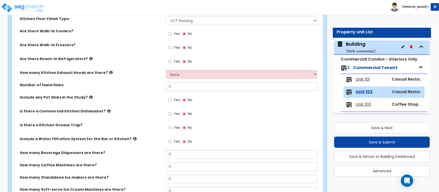
scroll to position [257, 0]
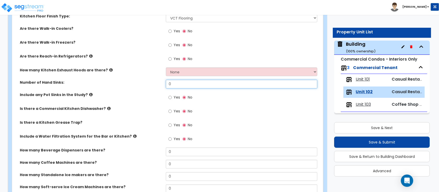
drag, startPoint x: 183, startPoint y: 86, endPoint x: 156, endPoint y: 89, distance: 27.4
click at [156, 89] on div "Number of Hand Sinks: 0" at bounding box center [166, 86] width 308 height 12
type input "1"
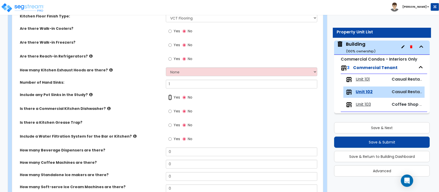
click at [171, 96] on input "Yes" at bounding box center [169, 98] width 3 height 6
radio input "true"
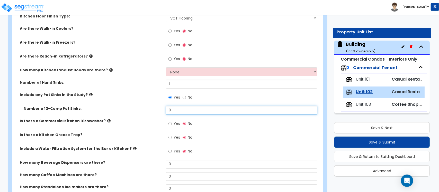
drag, startPoint x: 177, startPoint y: 109, endPoint x: 157, endPoint y: 108, distance: 20.6
click at [157, 108] on div "Number of 3-Comp Pot Sinks: 0" at bounding box center [166, 112] width 308 height 12
type input "1"
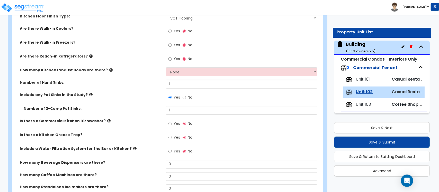
click at [99, 122] on label "Is there a Commercial Kitchen Dishwasher?" at bounding box center [91, 121] width 142 height 5
click at [106, 122] on label "Is there a Commercial Kitchen Dishwasher?" at bounding box center [91, 121] width 142 height 5
click at [107, 121] on icon at bounding box center [108, 121] width 3 height 4
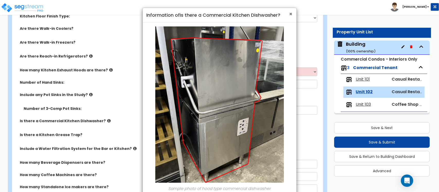
click at [289, 15] on span "×" at bounding box center [290, 13] width 3 height 7
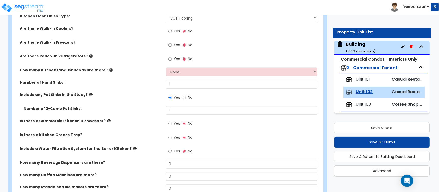
click at [107, 120] on icon at bounding box center [108, 121] width 3 height 4
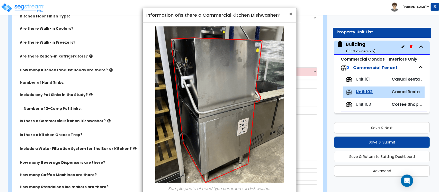
click at [291, 14] on span "×" at bounding box center [290, 13] width 3 height 7
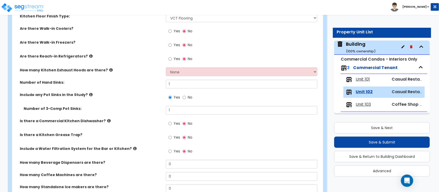
click at [171, 138] on label "Yes" at bounding box center [174, 138] width 12 height 9
click at [171, 138] on input "Yes" at bounding box center [169, 138] width 3 height 6
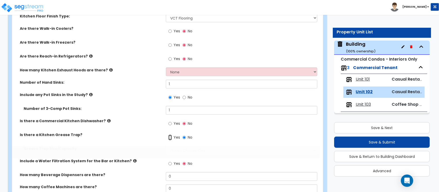
radio input "true"
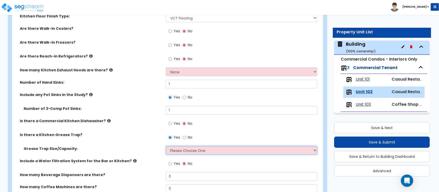
click at [183, 152] on select "Please Choose One Small Medium Large" at bounding box center [241, 150] width 151 height 9
click at [166, 147] on select "Please Choose One Small Medium Large" at bounding box center [241, 150] width 151 height 9
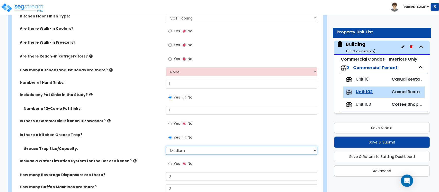
click at [193, 150] on select "Please Choose One Small Medium Large" at bounding box center [241, 150] width 151 height 9
select select "3"
click at [166, 147] on select "Please Choose One Small Medium Large" at bounding box center [241, 150] width 151 height 9
click at [364, 78] on span "Unit 101" at bounding box center [363, 80] width 14 height 6
select select "5"
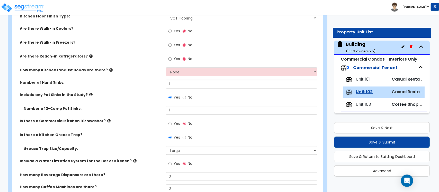
select select "1"
select select "4"
select select "1"
select select "2"
select select "1"
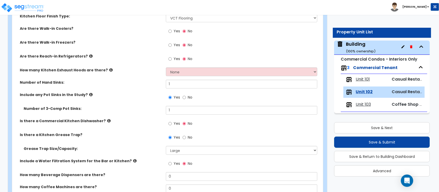
select select "1"
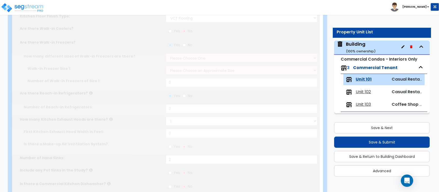
select select "1"
type input "1"
type input "2"
type input "9"
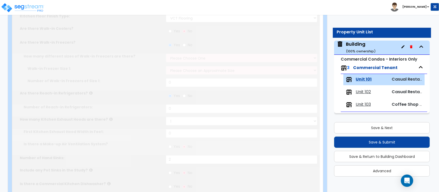
type input "2"
select select "4"
select select "2"
type input "15"
radio input "true"
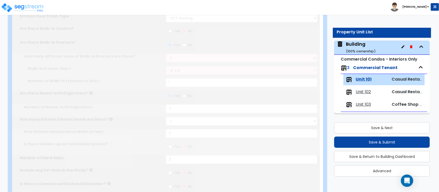
type input "2"
radio input "true"
select select "4"
select select "1"
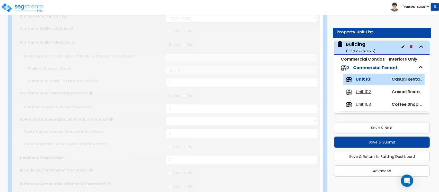
radio input "true"
type input "150"
select select "1"
type input "2"
select select "5"
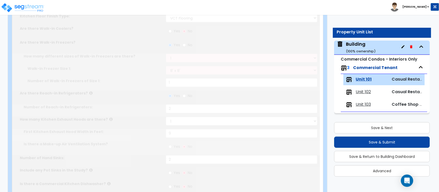
type input "4"
type input "1"
radio input "true"
type input "2"
select select "1"
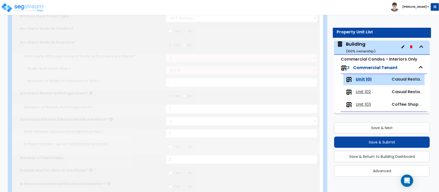
type input "2"
select select "3"
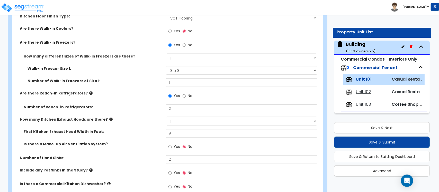
scroll to position [360, 0]
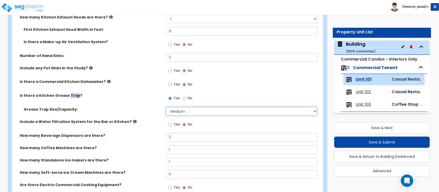
click at [184, 111] on select "Please Choose One Small Medium Large" at bounding box center [241, 111] width 151 height 9
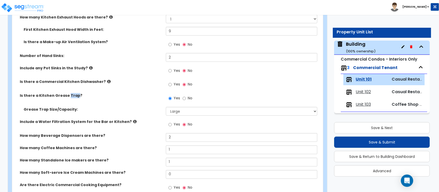
drag, startPoint x: 253, startPoint y: 92, endPoint x: 261, endPoint y: 92, distance: 7.7
click at [253, 92] on div "Yes No" at bounding box center [243, 86] width 154 height 14
click at [369, 92] on span "Unit 102" at bounding box center [363, 92] width 15 height 6
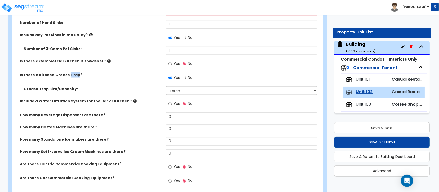
scroll to position [328, 0]
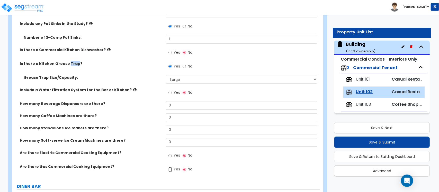
click at [168, 168] on input "Yes" at bounding box center [169, 170] width 3 height 6
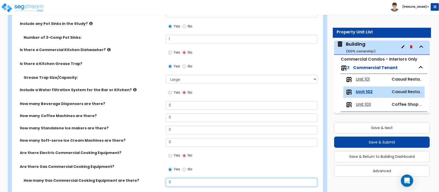
drag, startPoint x: 184, startPoint y: 184, endPoint x: 141, endPoint y: 180, distance: 43.4
click at [141, 180] on div "How many Gas Commercial Cooking Equipment are there? 0" at bounding box center [166, 184] width 308 height 12
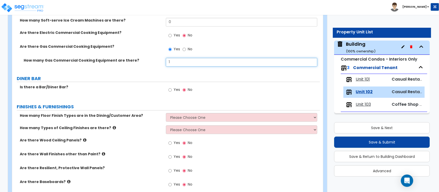
scroll to position [457, 0]
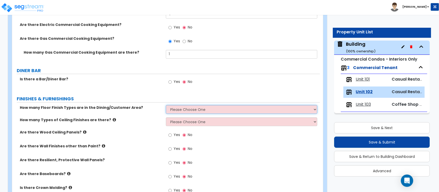
click at [191, 110] on select "Please Choose One 1 2 3 4" at bounding box center [241, 109] width 151 height 9
click at [147, 125] on div "How many Floor Finish Types are in the Dining/Customer Area? Please Choose One …" at bounding box center [166, 193] width 300 height 177
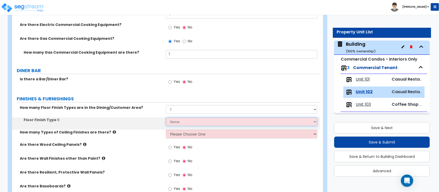
click at [185, 125] on select "None Tile Flooring Hardwood Flooring Resilient Laminate Flooring VCT Flooring S…" at bounding box center [241, 122] width 151 height 9
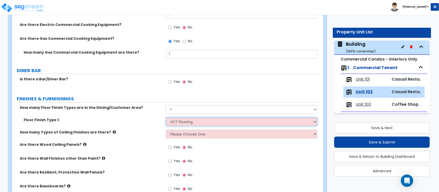
click at [166, 118] on select "None Tile Flooring Hardwood Flooring Resilient Laminate Flooring VCT Flooring S…" at bounding box center [241, 122] width 151 height 9
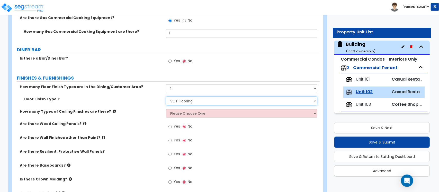
scroll to position [489, 0]
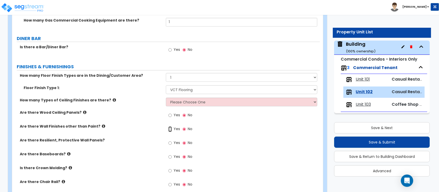
click at [170, 130] on input "Yes" at bounding box center [169, 130] width 3 height 6
click at [172, 184] on input "Yes" at bounding box center [169, 185] width 3 height 6
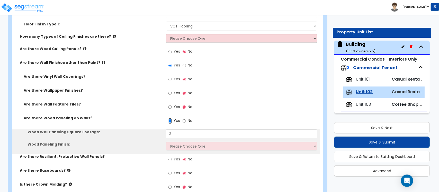
scroll to position [553, 0]
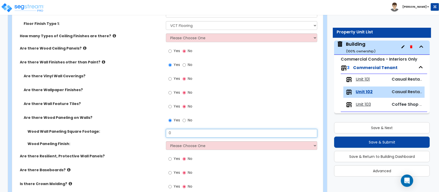
drag, startPoint x: 183, startPoint y: 135, endPoint x: 157, endPoint y: 131, distance: 26.2
click at [157, 131] on div "Wood Wall Paneling Square Footage: 0" at bounding box center [166, 135] width 308 height 12
click at [179, 143] on select "Please Choose One Birch Mahogany Oak or Cherry Rosewood Teak I Don't Know, Plea…" at bounding box center [241, 145] width 151 height 9
click at [183, 146] on select "Please Choose One Birch Mahogany Oak or Cherry Rosewood Teak I Don't Know, Plea…" at bounding box center [241, 145] width 151 height 9
click at [166, 142] on select "Please Choose One Birch Mahogany Oak or Cherry Rosewood Teak I Don't Know, Plea…" at bounding box center [241, 145] width 151 height 9
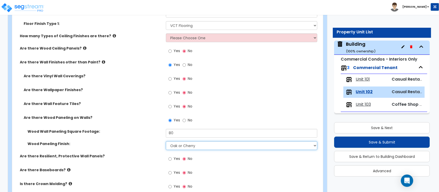
scroll to position [586, 0]
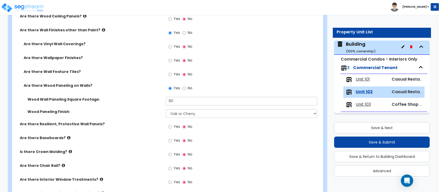
click at [172, 141] on label "Yes" at bounding box center [174, 141] width 12 height 9
click at [172, 141] on input "Yes" at bounding box center [169, 141] width 3 height 6
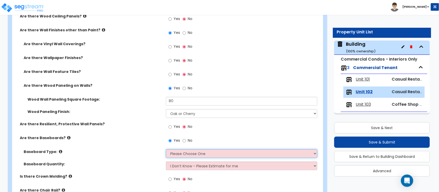
click at [183, 157] on select "Please Choose One Wood Vinyl Carpet Tile" at bounding box center [241, 153] width 151 height 9
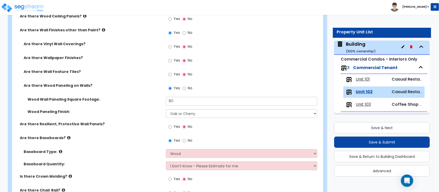
click at [133, 168] on div "Baseboard Quantity: I Don’t Know - Please Estimate for me I want to Enter the L…" at bounding box center [166, 168] width 308 height 12
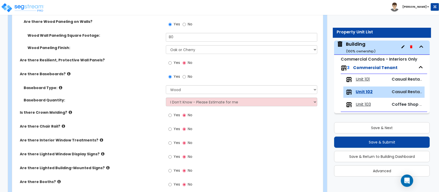
scroll to position [650, 0]
click at [170, 155] on input "Yes" at bounding box center [169, 157] width 3 height 6
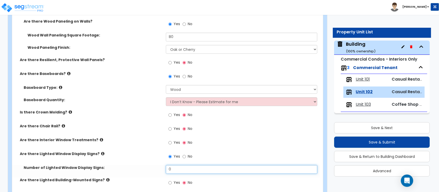
drag, startPoint x: 178, startPoint y: 169, endPoint x: 146, endPoint y: 169, distance: 32.4
click at [146, 169] on div "Number of Lighted Window Display Signs: 0" at bounding box center [166, 171] width 308 height 12
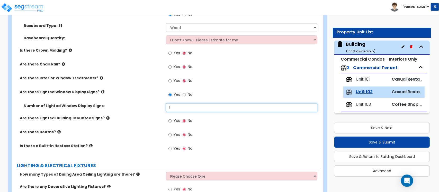
scroll to position [714, 0]
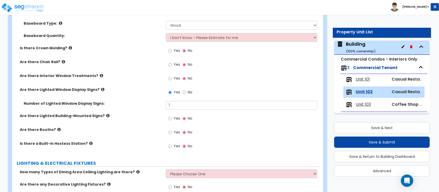
click at [89, 145] on icon at bounding box center [90, 144] width 3 height 4
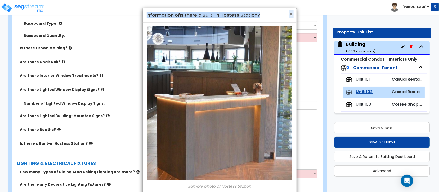
click at [289, 15] on div "× Information of Is there a Built-in Hostess Station?" at bounding box center [220, 15] width 154 height 15
click at [289, 15] on span "×" at bounding box center [290, 13] width 3 height 7
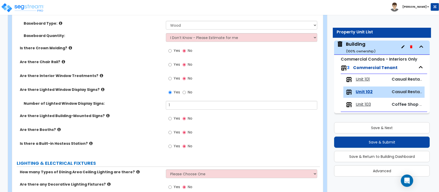
click at [174, 149] on label "Yes" at bounding box center [174, 147] width 12 height 9
click at [172, 149] on input "Yes" at bounding box center [169, 147] width 3 height 6
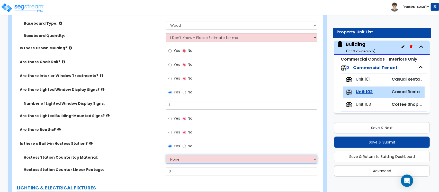
click at [184, 159] on select "None Plastic Laminate Solid Surface Stone Quartz Marble Tile Wood Stainless Ste…" at bounding box center [241, 159] width 151 height 9
click at [166, 155] on select "None Plastic Laminate Solid Surface Stone Quartz Marble Tile Wood Stainless Ste…" at bounding box center [241, 159] width 151 height 9
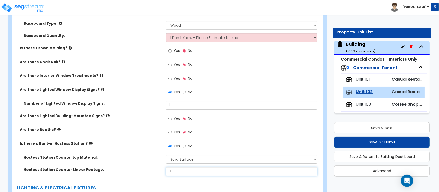
drag, startPoint x: 185, startPoint y: 171, endPoint x: 138, endPoint y: 171, distance: 47.3
click at [138, 171] on div "Hostess Station Counter Linear Footage: 0" at bounding box center [166, 173] width 308 height 12
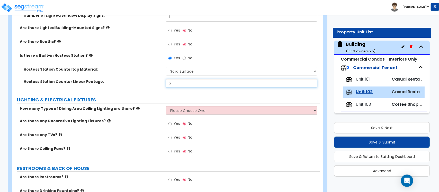
scroll to position [811, 0]
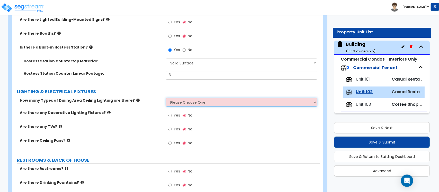
click at [183, 103] on select "Please Choose One 1 2 3" at bounding box center [241, 102] width 151 height 9
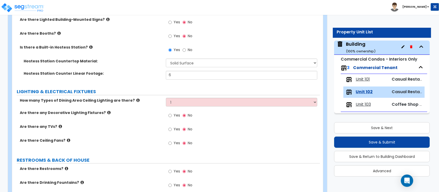
click at [142, 115] on div "How many Types of Dining Area Ceiling Lighting are there? Please Choose One 1 2…" at bounding box center [166, 125] width 300 height 54
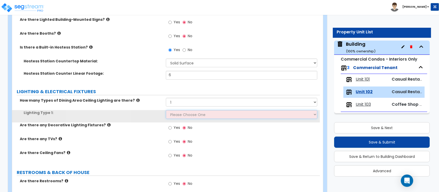
click at [174, 119] on select "Please Choose One LED Surface-Mounted LED Recessed Fluorescent Surface-Mounted …" at bounding box center [241, 114] width 151 height 9
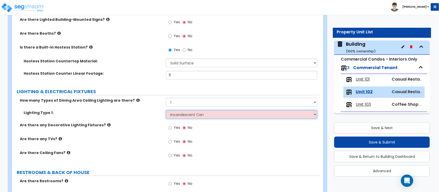
click at [166, 111] on select "Please Choose One LED Surface-Mounted LED Recessed Fluorescent Surface-Mounted …" at bounding box center [241, 114] width 151 height 9
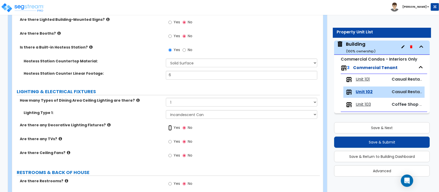
click at [171, 128] on input "Yes" at bounding box center [169, 128] width 3 height 6
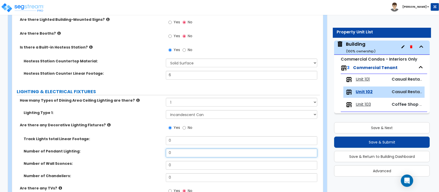
drag, startPoint x: 182, startPoint y: 154, endPoint x: 147, endPoint y: 154, distance: 34.7
click at [147, 154] on div "Number of Pendant Lighting: 0" at bounding box center [166, 155] width 308 height 12
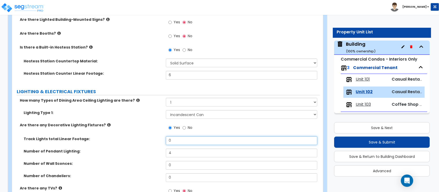
drag, startPoint x: 170, startPoint y: 138, endPoint x: 125, endPoint y: 143, distance: 45.1
click at [126, 143] on div "Track Lights total Linear Footage: 0" at bounding box center [166, 143] width 308 height 12
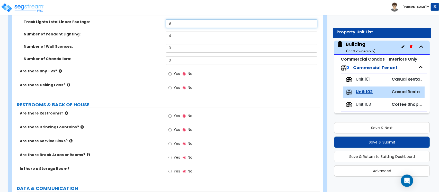
scroll to position [939, 0]
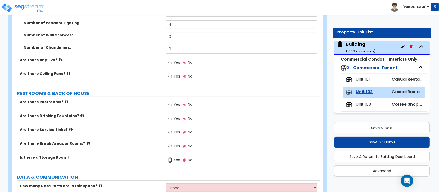
click at [171, 162] on input "Yes" at bounding box center [169, 161] width 3 height 6
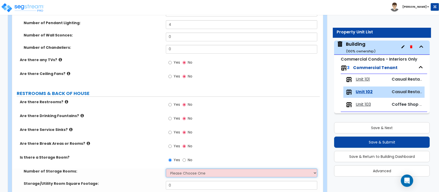
drag, startPoint x: 198, startPoint y: 174, endPoint x: 167, endPoint y: 177, distance: 31.2
click at [198, 174] on select "Please Choose One 1 2 3" at bounding box center [241, 173] width 151 height 9
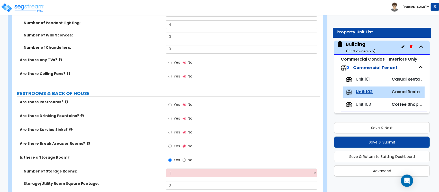
click at [150, 171] on label "Number of Storage Rooms:" at bounding box center [93, 171] width 138 height 5
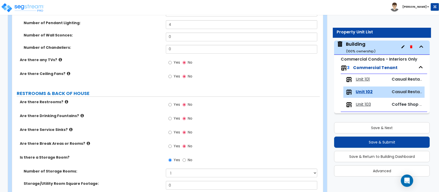
scroll to position [971, 0]
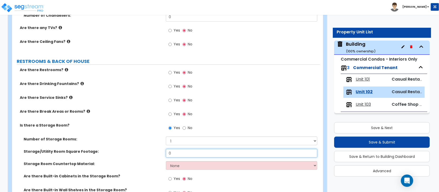
drag, startPoint x: 180, startPoint y: 156, endPoint x: 146, endPoint y: 158, distance: 34.5
click at [146, 158] on div "Storage/Utility Room Square Footage: 0" at bounding box center [166, 155] width 308 height 12
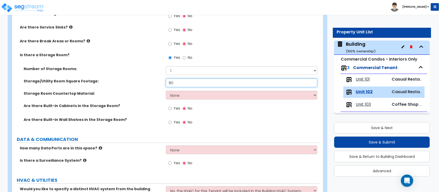
scroll to position [1068, 0]
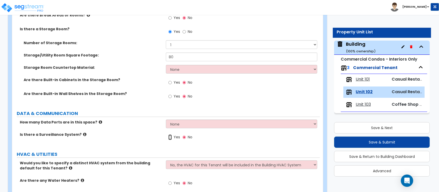
click at [170, 139] on input "Yes" at bounding box center [169, 138] width 3 height 6
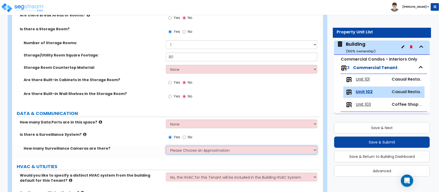
click at [174, 149] on select "Please Choose an Approximation Barely Noticed Any Noticed a Couple Frequently S…" at bounding box center [241, 150] width 151 height 9
click at [166, 146] on select "Please Choose an Approximation Barely Noticed Any Noticed a Couple Frequently S…" at bounding box center [241, 150] width 151 height 9
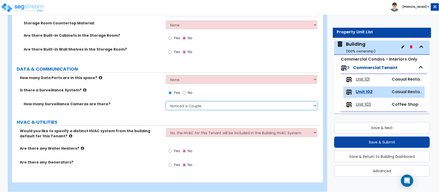
scroll to position [1118, 0]
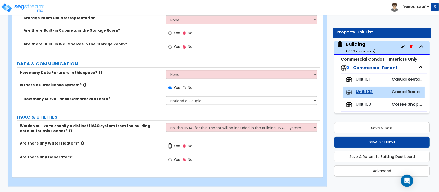
click at [170, 146] on input "Yes" at bounding box center [169, 147] width 3 height 6
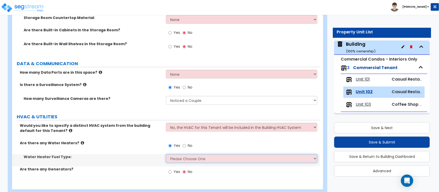
click at [172, 157] on select "Please Choose One Gas Electric" at bounding box center [241, 159] width 151 height 9
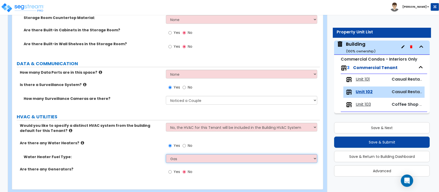
click at [166, 155] on select "Please Choose One Gas Electric" at bounding box center [241, 159] width 151 height 9
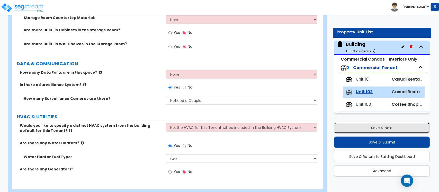
click at [359, 129] on button "Save & Next" at bounding box center [382, 127] width 96 height 11
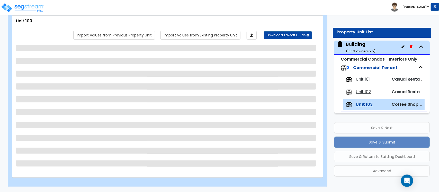
scroll to position [30, 0]
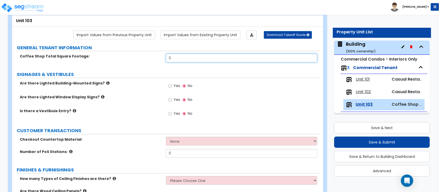
drag, startPoint x: 151, startPoint y: 57, endPoint x: 138, endPoint y: 57, distance: 12.9
click at [138, 57] on div "Coffee Shop Total Square Footage: 0" at bounding box center [166, 60] width 308 height 12
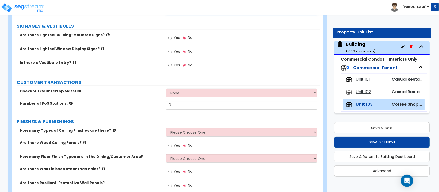
scroll to position [94, 0]
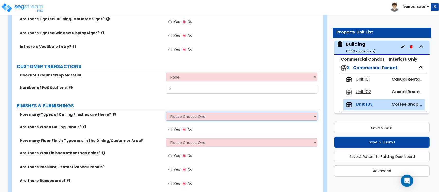
click at [200, 115] on select "Please Choose One 1 2 3" at bounding box center [241, 116] width 151 height 9
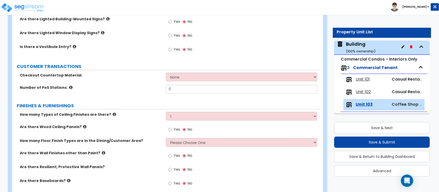
click at [142, 127] on div "How many Types of Ceiling Finishes are there? Please Choose One 1 2 3 Are there…" at bounding box center [166, 187] width 300 height 150
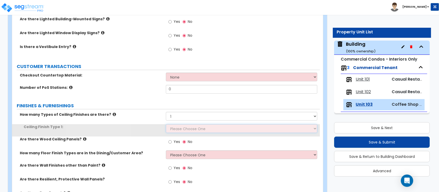
click at [178, 129] on select "Please Choose One Drywall Ceiling Open Ceiling Drop Ceiling" at bounding box center [241, 128] width 151 height 9
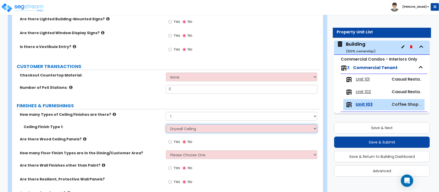
click at [166, 125] on select "Please Choose One Drywall Ceiling Open Ceiling Drop Ceiling" at bounding box center [241, 128] width 151 height 9
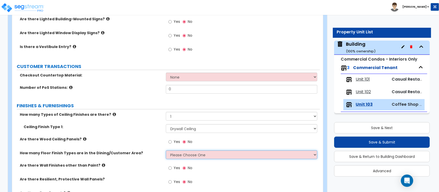
click at [186, 154] on select "Please Choose One 1 2 3 4" at bounding box center [241, 155] width 151 height 9
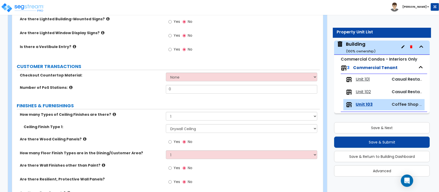
click at [159, 161] on div "How many Floor Finish Types are in the Dining/Customer Area? Please Choose One …" at bounding box center [166, 157] width 308 height 12
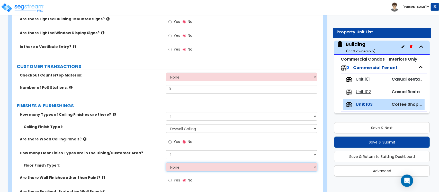
click at [188, 167] on select "None Tile Flooring Hardwood Flooring Resilient Laminate Flooring VCT Flooring S…" at bounding box center [241, 167] width 151 height 9
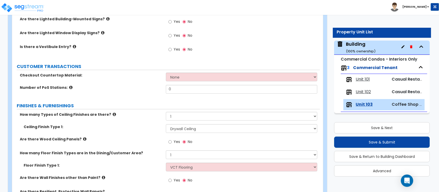
click at [136, 172] on div "Floor Finish Type 1: None Tile Flooring Hardwood Flooring Resilient Laminate Fl…" at bounding box center [166, 169] width 308 height 12
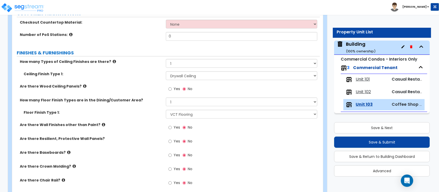
scroll to position [158, 0]
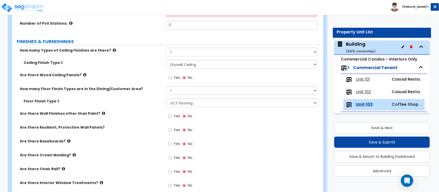
click at [175, 146] on span "Yes" at bounding box center [177, 143] width 6 height 5
click at [172, 146] on input "Yes" at bounding box center [169, 144] width 3 height 6
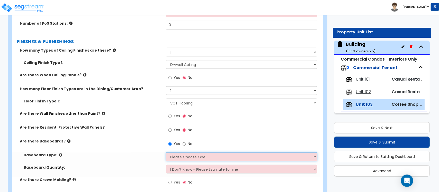
drag, startPoint x: 178, startPoint y: 157, endPoint x: 147, endPoint y: 158, distance: 30.9
click at [178, 157] on select "Please Choose One Wood Vinyl Carpet Tile" at bounding box center [241, 157] width 151 height 9
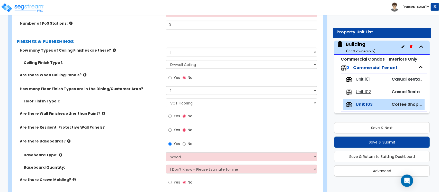
click at [132, 154] on label "Baseboard Type:" at bounding box center [93, 155] width 138 height 5
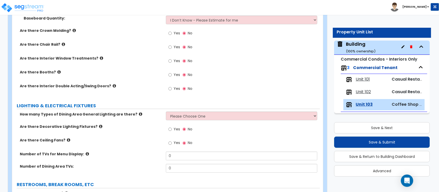
scroll to position [319, 0]
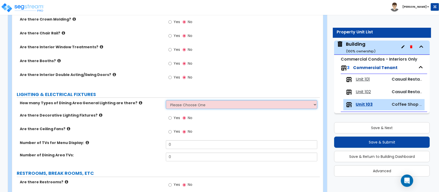
click at [190, 107] on select "Please Choose One 1 2 3" at bounding box center [241, 105] width 151 height 9
click at [152, 117] on div "How many Types of Dining Area General Lighting are there? Please Choose One 1 2…" at bounding box center [166, 133] width 300 height 65
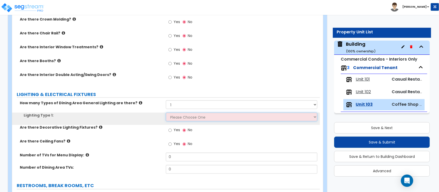
click at [175, 118] on select "Please Choose One LED Surface-Mounted LED Recessed Fluorescent Surface-Mounted …" at bounding box center [241, 117] width 151 height 9
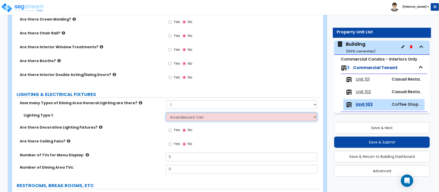
click at [166, 113] on select "Please Choose One LED Surface-Mounted LED Recessed Fluorescent Surface-Mounted …" at bounding box center [241, 117] width 151 height 9
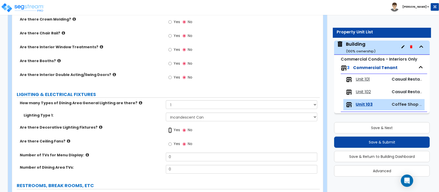
click at [171, 131] on input "Yes" at bounding box center [169, 131] width 3 height 6
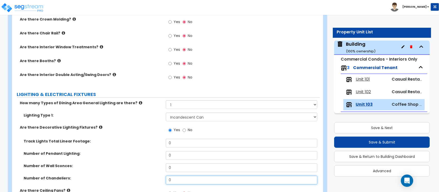
drag, startPoint x: 134, startPoint y: 177, endPoint x: 131, endPoint y: 176, distance: 3.3
click at [131, 176] on div "Number of Chandeliers: 0" at bounding box center [166, 182] width 308 height 12
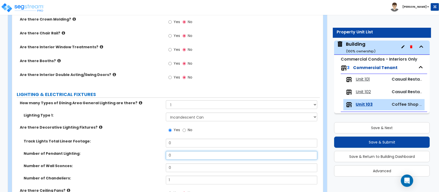
drag, startPoint x: 175, startPoint y: 157, endPoint x: 148, endPoint y: 153, distance: 27.4
click at [148, 153] on div "Number of Pendant Lighting: 0" at bounding box center [166, 157] width 308 height 12
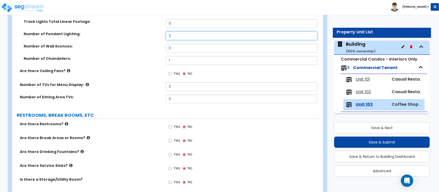
scroll to position [447, 0]
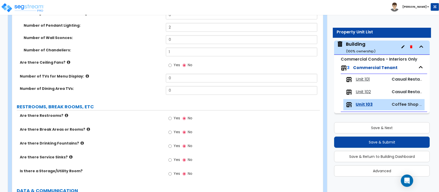
click at [69, 158] on icon at bounding box center [70, 157] width 3 height 4
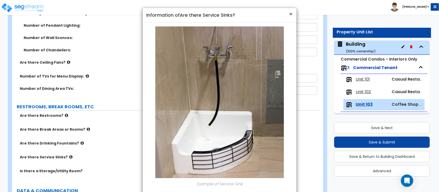
click at [290, 15] on span "×" at bounding box center [290, 13] width 3 height 7
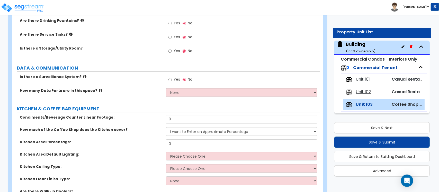
scroll to position [576, 0]
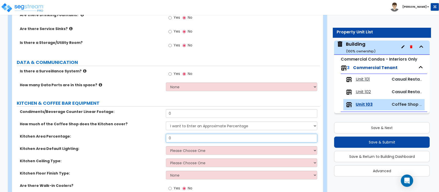
drag, startPoint x: 182, startPoint y: 142, endPoint x: 143, endPoint y: 138, distance: 38.7
click at [143, 138] on div "Kitchen Area Percentage: 0" at bounding box center [166, 140] width 308 height 12
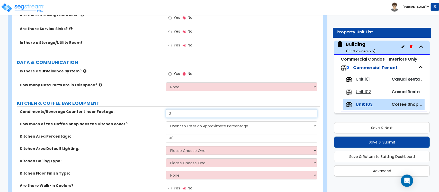
drag, startPoint x: 181, startPoint y: 114, endPoint x: 143, endPoint y: 111, distance: 38.4
click at [143, 111] on div "Condiments/Beverage Counter Linear Footage: 0" at bounding box center [166, 115] width 308 height 12
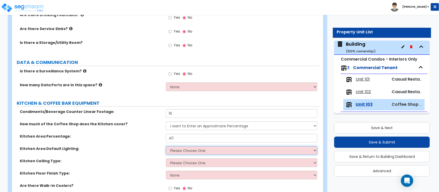
click at [189, 152] on select "Please Choose One LED Surface-Mounted LED Recessed Fluorescent Surface-Mounted …" at bounding box center [241, 150] width 151 height 9
click at [166, 147] on select "Please Choose One LED Surface-Mounted LED Recessed Fluorescent Surface-Mounted …" at bounding box center [241, 150] width 151 height 9
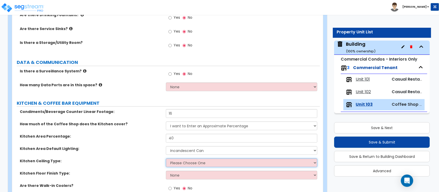
click at [188, 164] on select "Please Choose One Drop Ceiling Open Ceiling Drywall Ceiling" at bounding box center [241, 163] width 151 height 9
click at [166, 159] on select "Please Choose One Drop Ceiling Open Ceiling Drywall Ceiling" at bounding box center [241, 163] width 151 height 9
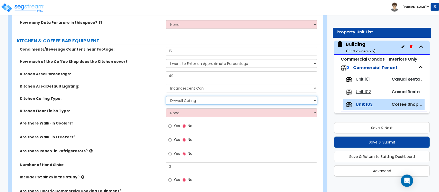
scroll to position [640, 0]
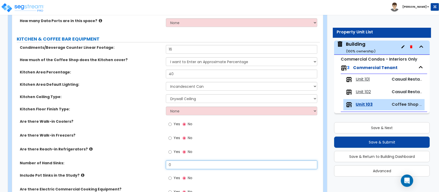
drag, startPoint x: 178, startPoint y: 163, endPoint x: 154, endPoint y: 165, distance: 24.3
click at [154, 165] on div "Number of Hand Sinks: 0" at bounding box center [166, 167] width 308 height 12
click at [174, 180] on span "Yes" at bounding box center [177, 178] width 6 height 5
click at [172, 180] on input "Yes" at bounding box center [169, 179] width 3 height 6
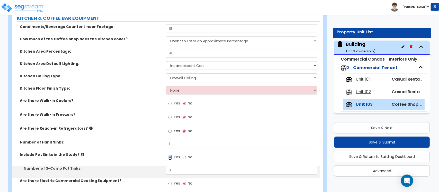
scroll to position [673, 0]
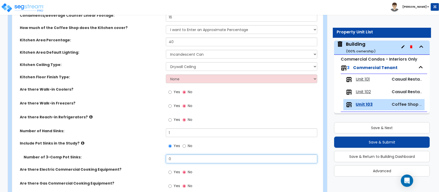
drag, startPoint x: 177, startPoint y: 158, endPoint x: 158, endPoint y: 155, distance: 19.6
click at [152, 159] on div "Number of 3-Comp Pot Sinks: 0" at bounding box center [166, 161] width 308 height 12
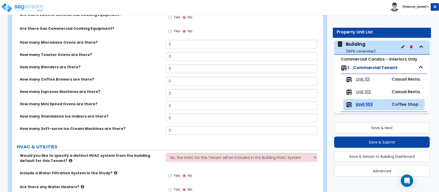
scroll to position [833, 0]
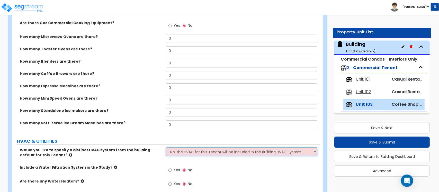
click at [185, 152] on select "No, the HVAC for this Tenant will be included in the Building HVAC System Yes, …" at bounding box center [241, 152] width 151 height 9
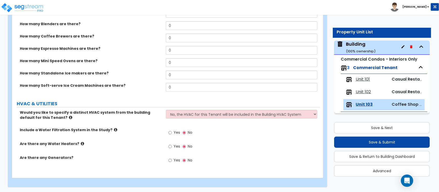
scroll to position [872, 0]
click at [169, 147] on input "Yes" at bounding box center [169, 147] width 3 height 6
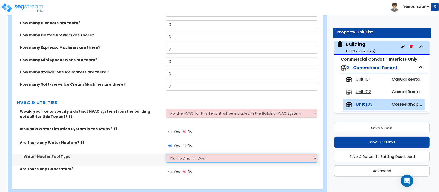
click at [178, 158] on select "Please Choose One Gas Electric" at bounding box center [241, 158] width 151 height 9
click at [166, 155] on select "Please Choose One Gas Electric" at bounding box center [241, 158] width 151 height 9
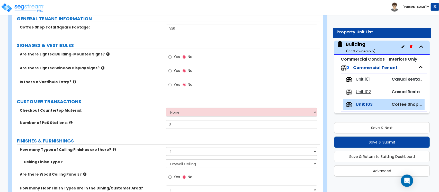
scroll to position [0, 0]
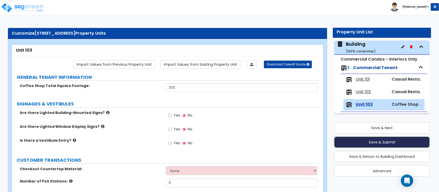
click at [417, 143] on button "Save & Submit" at bounding box center [382, 142] width 96 height 11
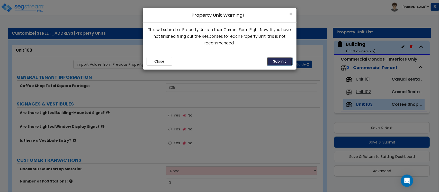
click at [286, 57] on button "Submit" at bounding box center [280, 61] width 26 height 9
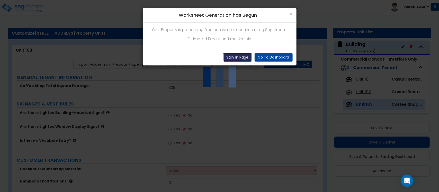
click at [238, 55] on button "Stay In Page" at bounding box center [237, 57] width 29 height 9
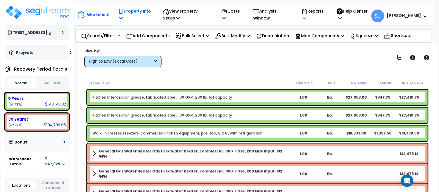
click at [140, 15] on p "Property Info" at bounding box center [135, 15] width 34 height 14
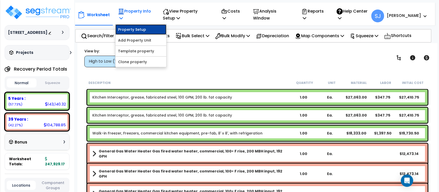
click at [145, 26] on link "Property Setup" at bounding box center [140, 29] width 51 height 10
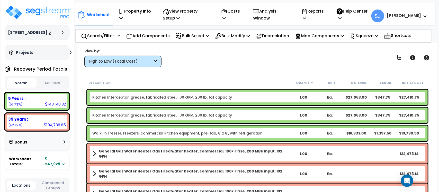
click at [121, 64] on div "High to Low (Total Cost)" at bounding box center [121, 62] width 64 height 6
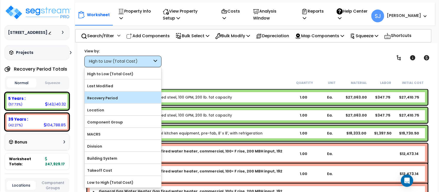
click at [116, 100] on label "Recovery Period" at bounding box center [123, 98] width 77 height 8
click at [0, 0] on input "Recovery Period" at bounding box center [0, 0] width 0 height 0
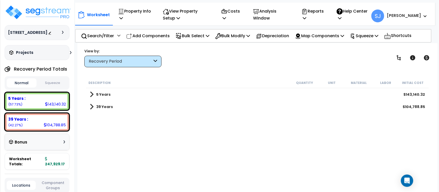
click at [111, 94] on div "5 Years $143,140.32" at bounding box center [257, 94] width 340 height 12
click at [90, 94] on span at bounding box center [92, 94] width 4 height 7
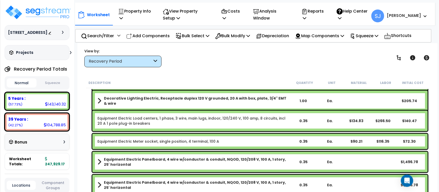
scroll to position [1907, 0]
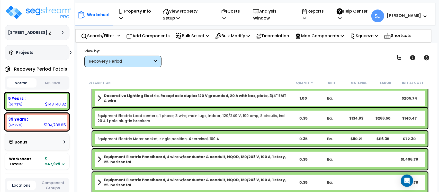
click at [43, 122] on div "39 Years :" at bounding box center [37, 119] width 58 height 5
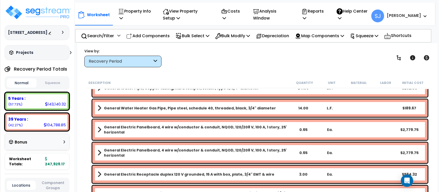
scroll to position [1557, 0]
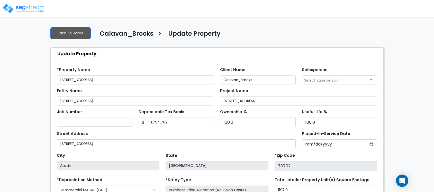
select select "2023"
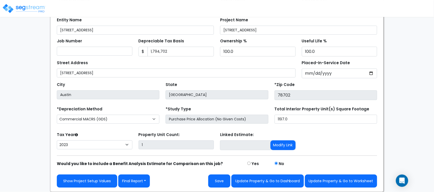
scroll to position [71, 0]
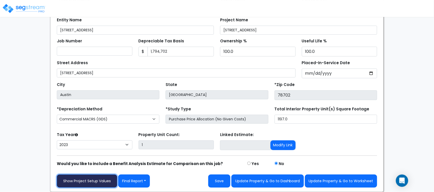
click at [95, 184] on link "Show Project Setup Values" at bounding box center [87, 181] width 60 height 13
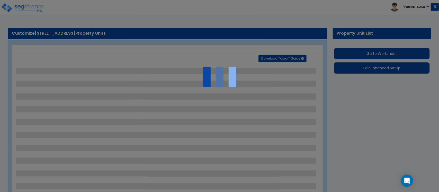
select select "5"
select select "1"
select select "4"
select select "1"
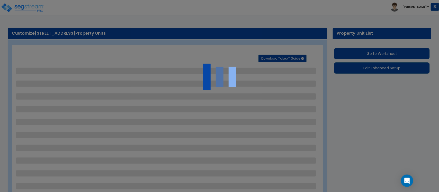
select select "1"
select select "3"
select select "4"
select select "2"
select select "1"
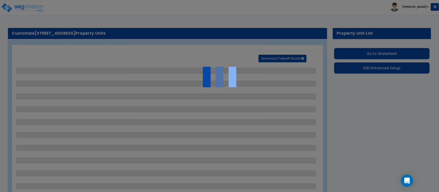
select select "4"
select select "1"
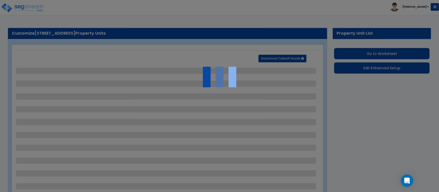
select select "5"
select select "1"
select select "3"
select select "2"
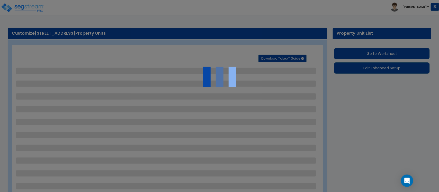
select select "1"
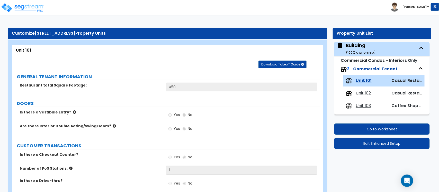
click at [363, 95] on span "Unit 102" at bounding box center [363, 94] width 15 height 6
select select "5"
select select "1"
select select "4"
select select "3"
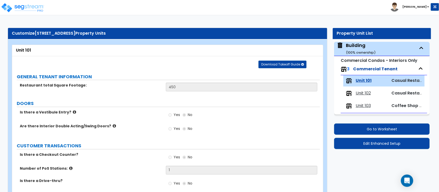
select select "1"
select select "4"
select select "1"
select select "5"
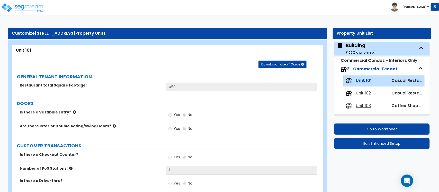
select select "1"
select select "2"
select select "1"
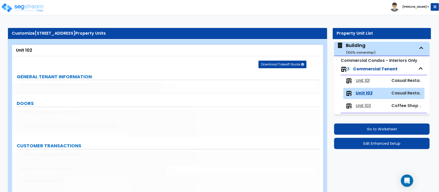
type input "1"
type input "80"
select select "3"
select select "2"
type input "6"
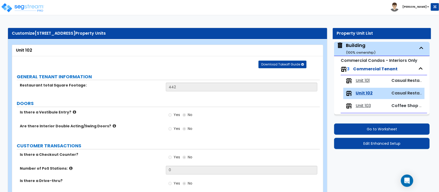
scroll to position [1120, 0]
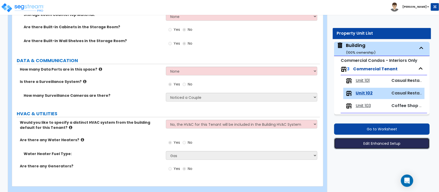
click at [377, 141] on button "Edit Enhanced Setup" at bounding box center [382, 143] width 96 height 11
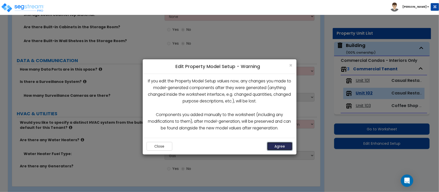
click at [276, 149] on button "Agree" at bounding box center [280, 146] width 26 height 9
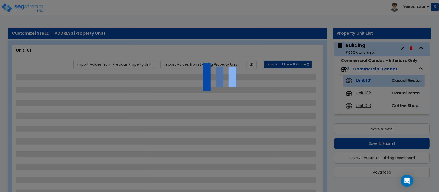
scroll to position [1, 0]
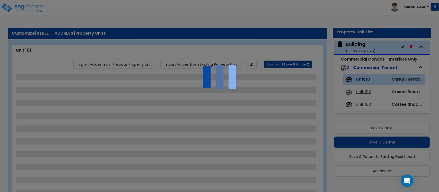
select select "5"
select select "1"
select select "4"
select select "1"
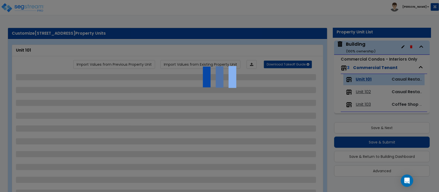
select select "1"
select select "3"
select select "4"
select select "2"
select select "1"
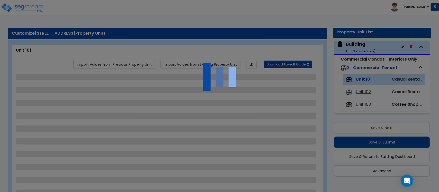
select select "4"
select select "1"
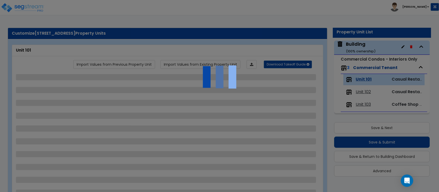
select select "5"
select select "1"
select select "3"
select select "2"
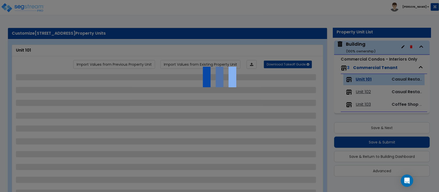
select select "1"
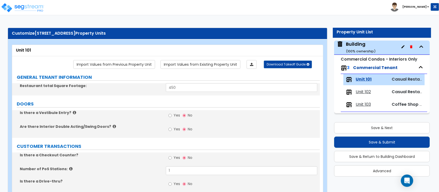
click at [363, 92] on span "Unit 102" at bounding box center [363, 92] width 15 height 6
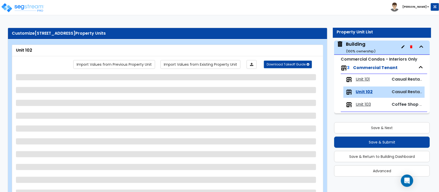
select select "5"
select select "1"
select select "4"
select select "3"
select select "1"
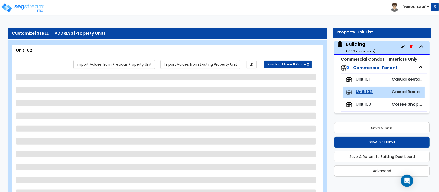
select select "4"
select select "1"
select select "5"
select select "1"
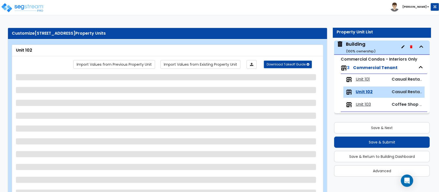
select select "2"
select select "1"
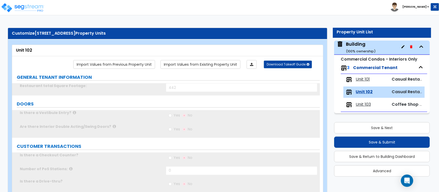
type input "1"
type input "80"
select select "3"
select select "2"
type input "6"
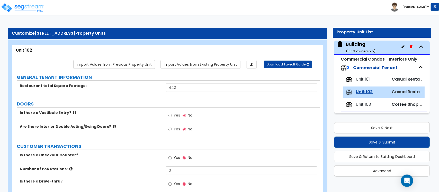
scroll to position [1121, 0]
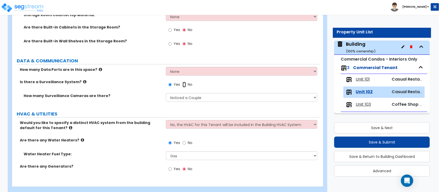
click at [185, 87] on input "No" at bounding box center [184, 85] width 3 height 6
radio input "false"
radio input "true"
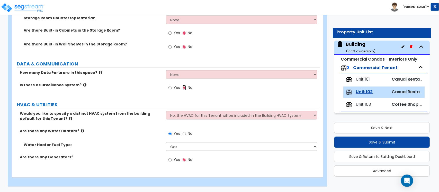
scroll to position [1118, 0]
click at [359, 105] on span "Unit 103" at bounding box center [363, 105] width 15 height 6
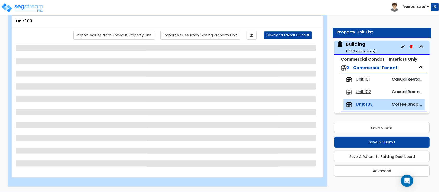
scroll to position [1013, 0]
select select "1"
select select "4"
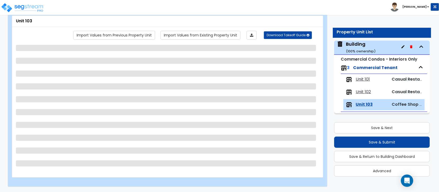
select select "1"
select select "5"
select select "3"
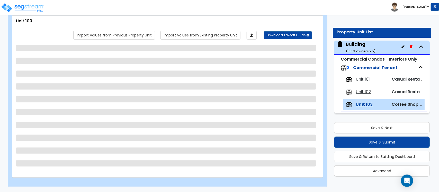
select select "1"
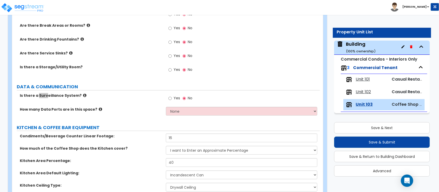
scroll to position [680, 0]
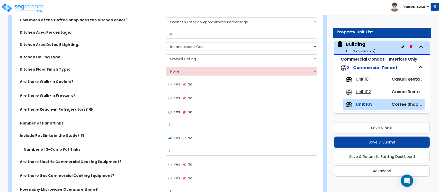
click at [370, 90] on span "Unit 102" at bounding box center [363, 92] width 15 height 6
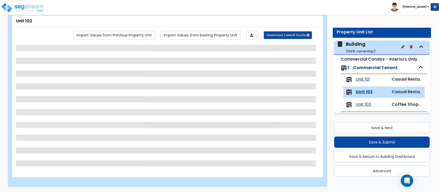
scroll to position [30, 0]
select select "5"
select select "1"
select select "4"
select select "3"
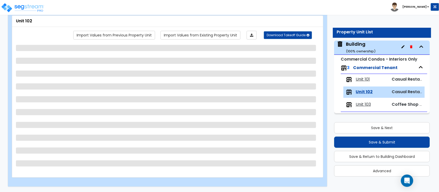
select select "1"
select select "4"
select select "1"
select select "2"
select select "1"
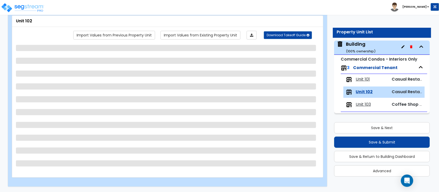
select select "5"
select select "1"
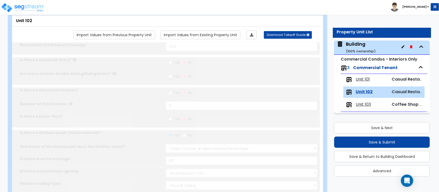
type input "1"
radio input "true"
type input "80"
select select "3"
type input "1"
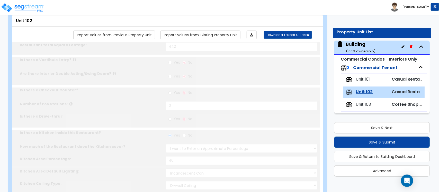
select select "1"
type input "80"
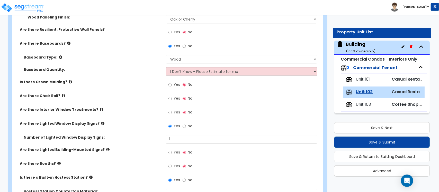
scroll to position [204, 0]
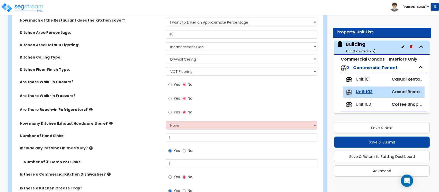
click at [365, 77] on span "Unit 101" at bounding box center [363, 80] width 14 height 6
select select "5"
select select "1"
select select "4"
select select "1"
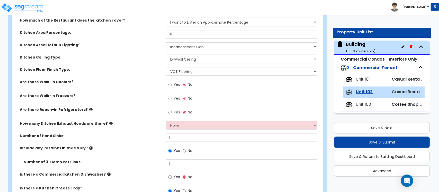
select select "3"
select select "1"
select select "4"
select select "1"
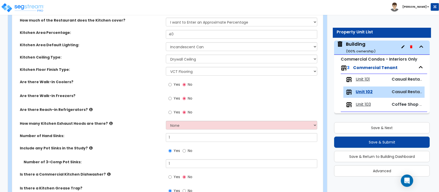
select select "1"
select select "5"
select select "3"
select select "1"
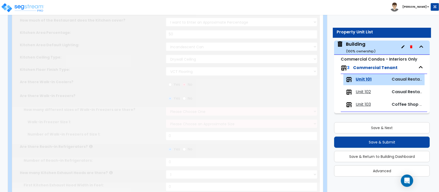
select select "1"
type input "1"
type input "2"
type input "9"
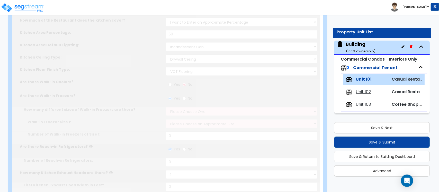
select select "4"
select select "2"
type input "15"
radio input "true"
type input "2"
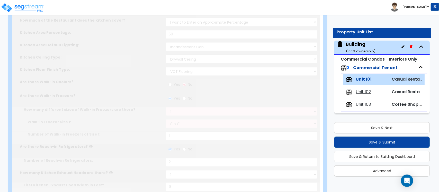
radio input "true"
select select "1"
type input "150"
type input "1"
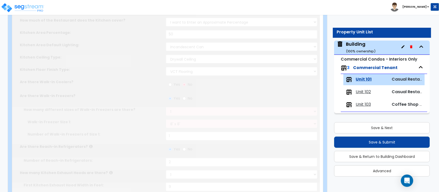
radio input "true"
type input "2"
select select "1"
type input "2"
select select "3"
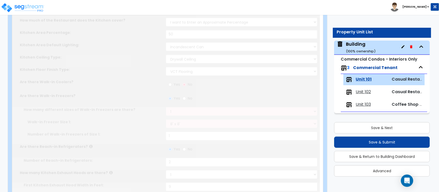
select select "2"
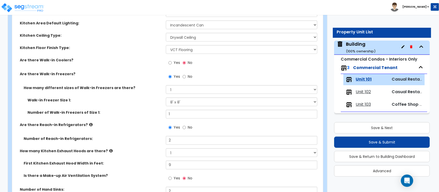
scroll to position [236, 0]
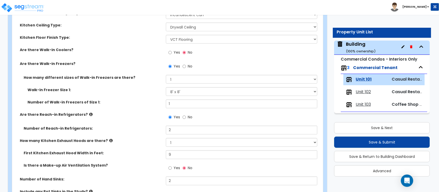
click at [369, 105] on span "Unit 103" at bounding box center [363, 105] width 15 height 6
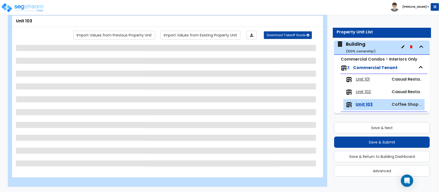
select select "1"
select select "4"
select select "1"
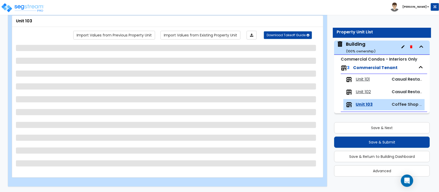
select select "1"
select select "5"
select select "3"
select select "1"
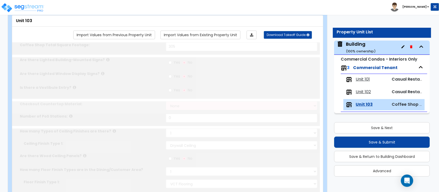
type input "1"
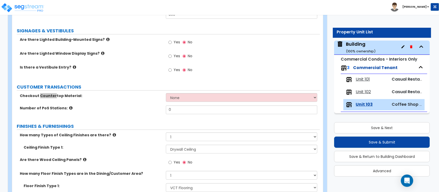
scroll to position [592, 0]
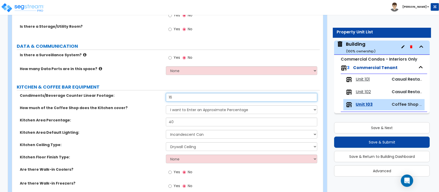
drag, startPoint x: 189, startPoint y: 101, endPoint x: 158, endPoint y: 97, distance: 30.8
click at [158, 97] on div "Condiments/Beverage Counter Linear Footage: 16" at bounding box center [166, 99] width 308 height 12
type input "12"
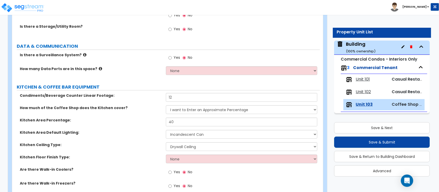
click at [146, 133] on label "Kitchen Area Default Lighting:" at bounding box center [91, 132] width 142 height 5
click at [365, 91] on span "Unit 102" at bounding box center [363, 92] width 15 height 6
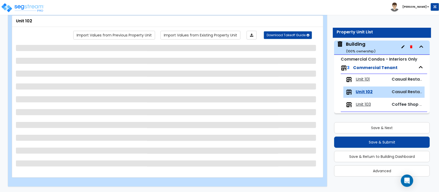
scroll to position [30, 0]
select select "5"
select select "1"
select select "4"
select select "3"
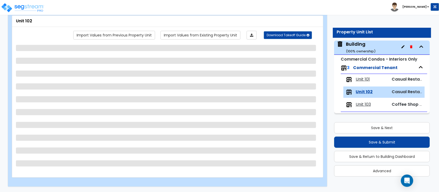
select select "1"
select select "4"
select select "1"
select select "2"
select select "1"
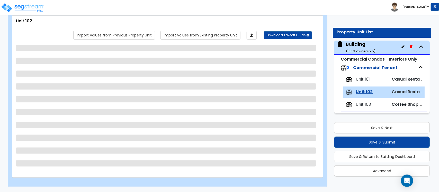
select select "5"
select select "1"
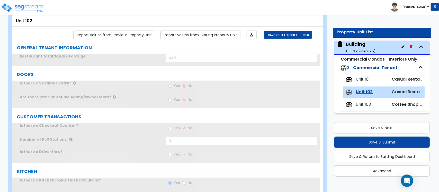
type input "1"
radio input "true"
type input "80"
select select "3"
type input "1"
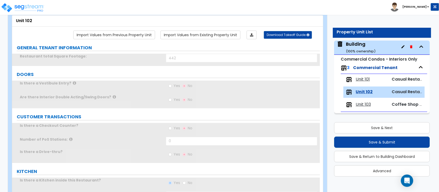
select select "1"
type input "80"
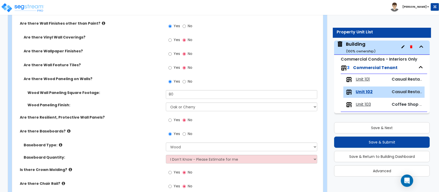
scroll to position [762, 0]
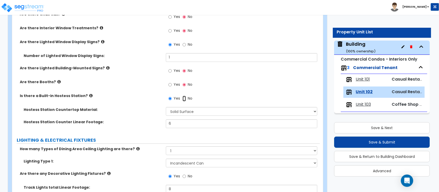
click at [185, 100] on input "No" at bounding box center [184, 99] width 3 height 6
radio input "false"
radio input "true"
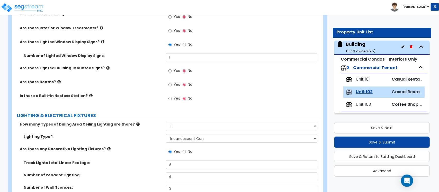
scroll to position [296, 0]
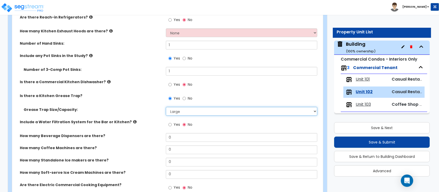
click at [188, 112] on select "Please Choose One Small Medium Large" at bounding box center [241, 111] width 151 height 9
select select "1"
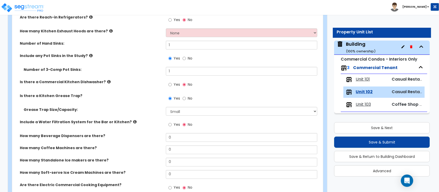
click at [241, 96] on div "Yes No" at bounding box center [243, 100] width 154 height 14
click at [365, 79] on span "Unit 101" at bounding box center [363, 80] width 14 height 6
select select "5"
select select "1"
select select "4"
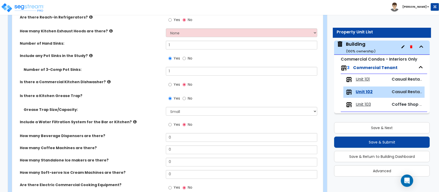
select select "1"
select select "3"
select select "4"
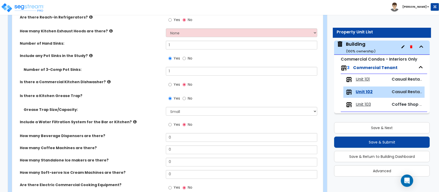
select select "2"
select select "1"
select select "4"
select select "1"
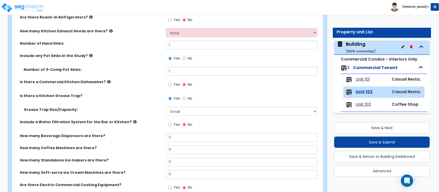
select select "1"
select select "5"
select select "1"
select select "3"
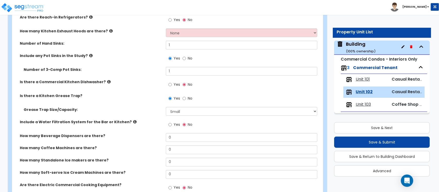
select select "3"
select select "2"
select select "1"
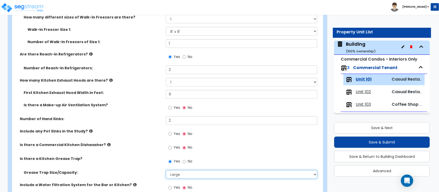
click at [183, 176] on select "Please Choose One Small Medium Large" at bounding box center [241, 175] width 151 height 9
select select "1"
click at [145, 148] on div "Is there a Commercial Kitchen Dishwasher? Yes No" at bounding box center [166, 150] width 308 height 14
click at [371, 104] on div "Unit 103" at bounding box center [367, 105] width 42 height 6
click at [371, 104] on span "Unit 103" at bounding box center [363, 105] width 15 height 6
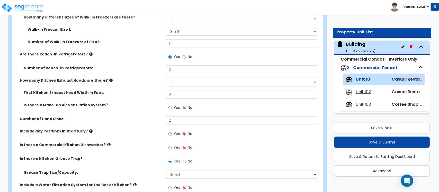
scroll to position [30, 0]
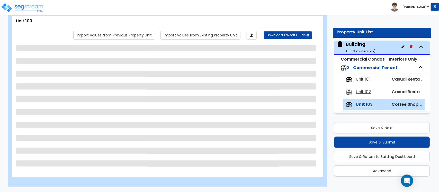
select select "1"
select select "4"
select select "1"
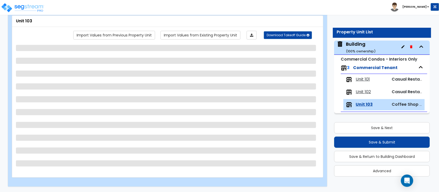
select select "1"
select select "5"
select select "3"
select select "1"
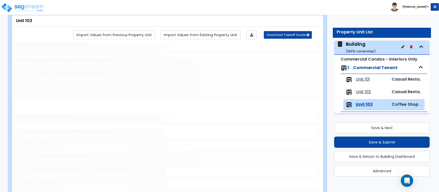
type input "1"
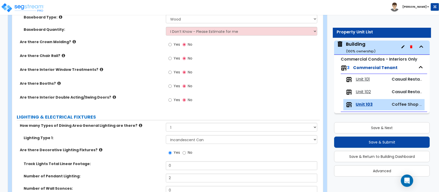
click at [368, 93] on span "Unit 102" at bounding box center [363, 92] width 15 height 6
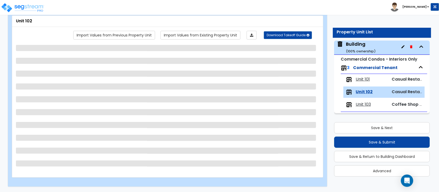
scroll to position [30, 0]
select select "5"
select select "1"
select select "4"
select select "1"
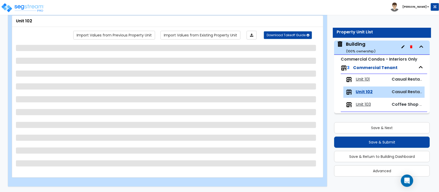
select select "1"
select select "4"
select select "1"
select select "5"
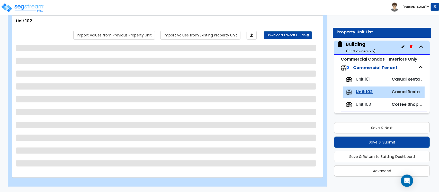
select select "1"
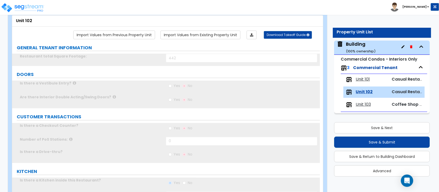
type input "1"
radio input "true"
type input "80"
select select "3"
type input "1"
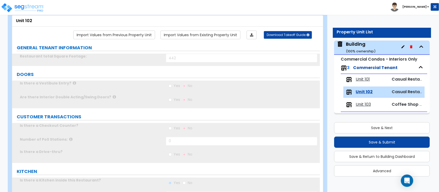
select select "1"
type input "80"
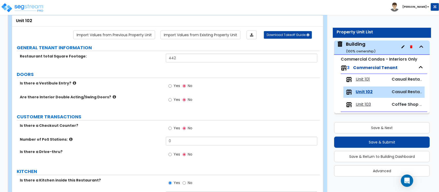
scroll to position [506, 0]
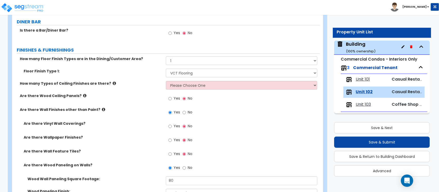
click at [186, 169] on label "No" at bounding box center [188, 168] width 10 height 9
click at [186, 169] on input "No" at bounding box center [184, 168] width 3 height 6
radio input "false"
radio input "true"
click at [359, 81] on span "Unit 101" at bounding box center [363, 80] width 14 height 6
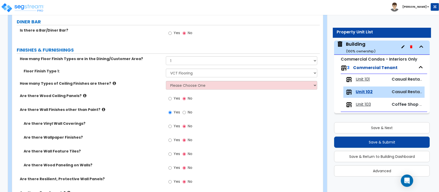
select select "5"
select select "1"
select select "4"
select select "1"
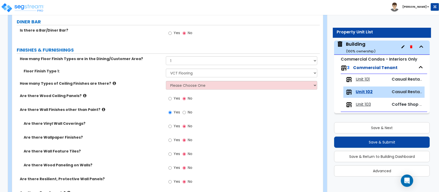
select select "1"
select select "4"
select select "1"
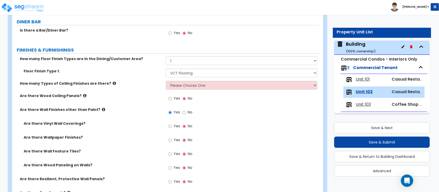
select select "5"
select select "3"
select select "1"
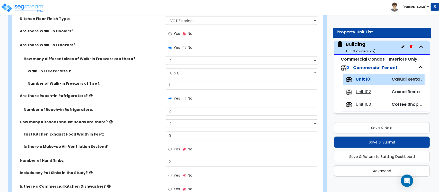
scroll to position [581, 0]
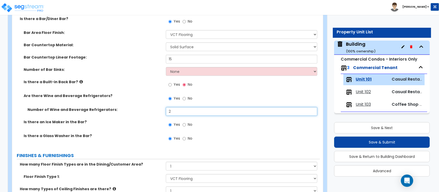
drag, startPoint x: 197, startPoint y: 114, endPoint x: 107, endPoint y: 114, distance: 90.3
click at [107, 114] on div "Number of Wine and Beverage Refrigerators: 2" at bounding box center [166, 113] width 308 height 12
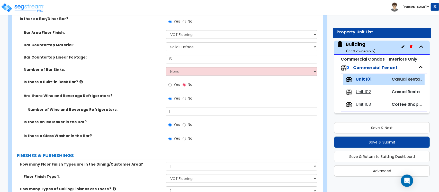
scroll to position [754, 0]
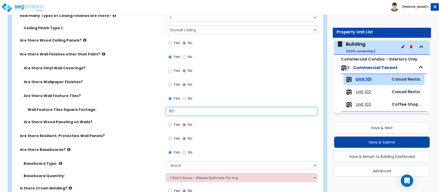
drag, startPoint x: 150, startPoint y: 115, endPoint x: 146, endPoint y: 116, distance: 4.4
click at [146, 116] on div "Wall Feature Tiles Square Footage: 150" at bounding box center [166, 113] width 308 height 12
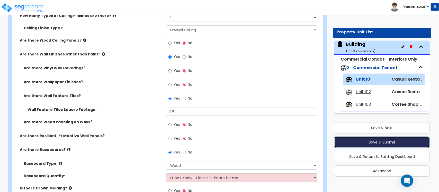
click at [399, 141] on button "Save & Submit" at bounding box center [382, 142] width 96 height 11
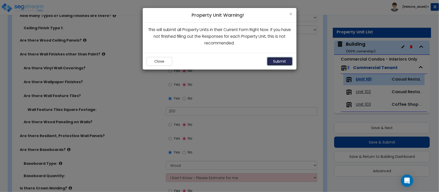
click at [278, 64] on button "Submit" at bounding box center [280, 61] width 26 height 9
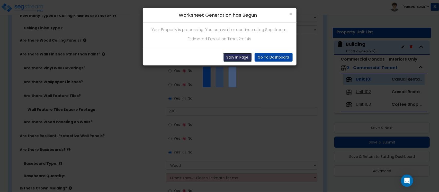
click at [241, 56] on button "Stay In Page" at bounding box center [237, 57] width 29 height 9
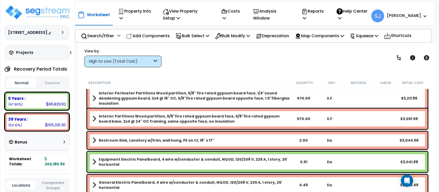
scroll to position [193, 0]
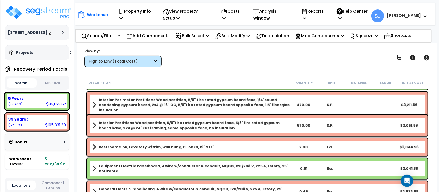
click at [59, 101] on div "5 Years :" at bounding box center [37, 98] width 58 height 5
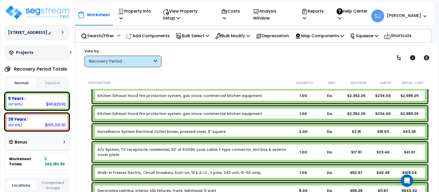
click at [153, 62] on div "Recovery Period" at bounding box center [122, 62] width 77 height 12
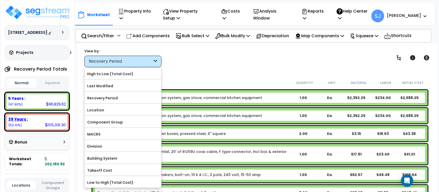
click at [39, 122] on div "39 Years :" at bounding box center [37, 119] width 58 height 5
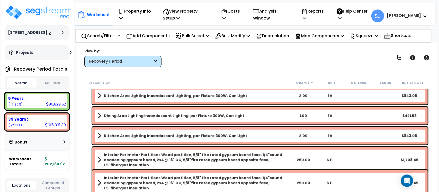
click at [49, 101] on div "5 Years :" at bounding box center [37, 98] width 58 height 5
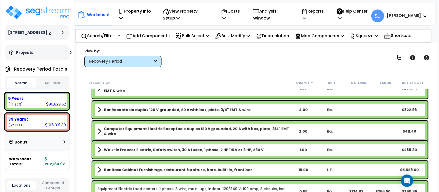
scroll to position [1254, 0]
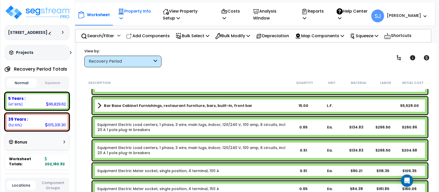
click at [133, 11] on p "Property Info" at bounding box center [135, 15] width 34 height 14
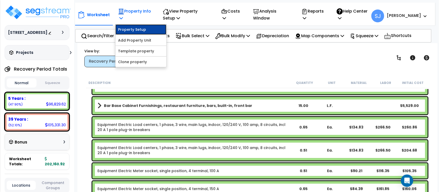
click at [131, 30] on link "Property Setup" at bounding box center [140, 29] width 51 height 10
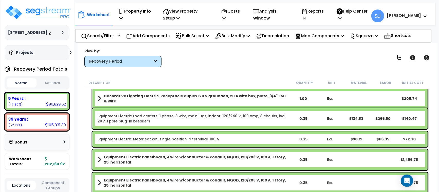
scroll to position [22, 0]
click at [53, 127] on div "105,331.30" at bounding box center [55, 124] width 21 height 5
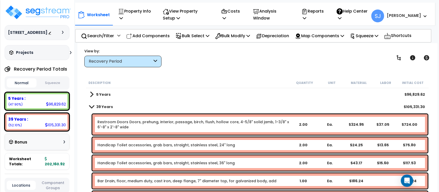
scroll to position [0, 0]
click at [41, 101] on div "5 Years :" at bounding box center [37, 98] width 58 height 5
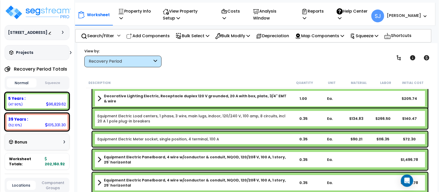
scroll to position [22, 0]
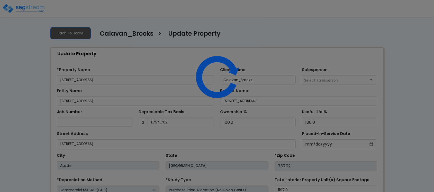
select select "2023"
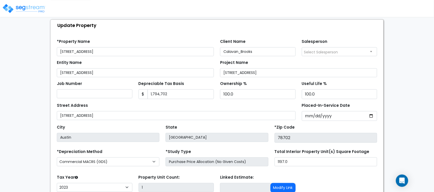
scroll to position [71, 0]
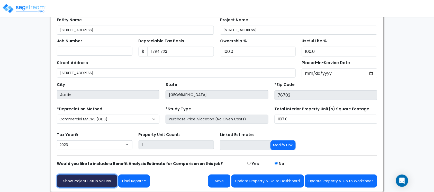
click at [95, 177] on link "Show Project Setup Values" at bounding box center [87, 181] width 60 height 13
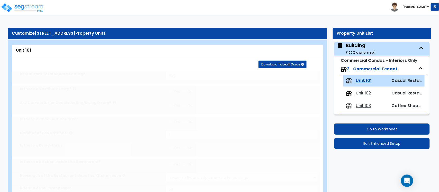
type input "450"
type input "1"
radio input "true"
type input "50"
select select "5"
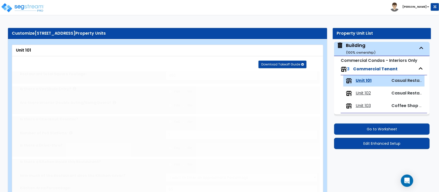
select select "1"
select select "4"
radio input "true"
select select "1"
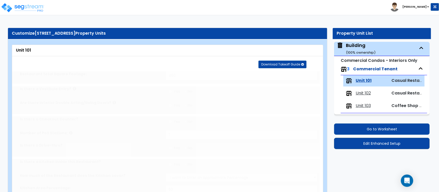
type input "1"
radio input "true"
type input "2"
select select "1"
type input "9"
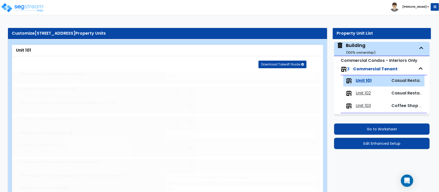
type input "2"
radio input "true"
select select "1"
type input "2"
type input "1"
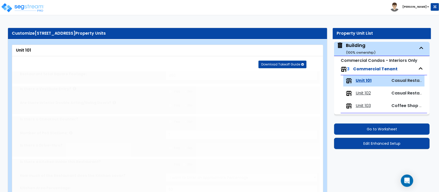
type input "1"
radio input "true"
type input "2"
radio input "true"
select select "4"
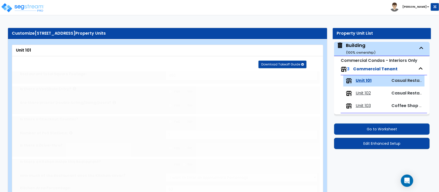
select select "2"
type input "15"
radio input "true"
type input "1"
radio input "true"
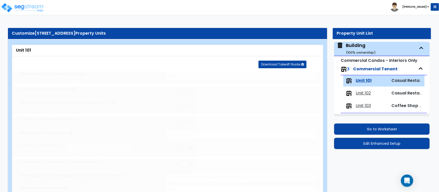
radio input "true"
select select "1"
select select "4"
select select "1"
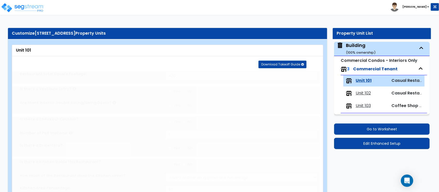
radio input "true"
type input "200"
radio input "true"
select select "1"
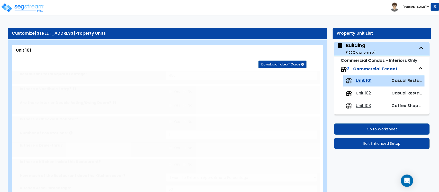
radio input "true"
type input "2"
select select "1"
select select "5"
radio input "true"
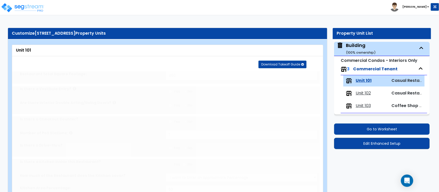
type input "4"
radio input "true"
type input "1"
radio input "true"
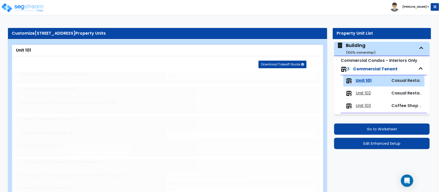
type input "2"
select select "1"
type input "2"
select select "3"
radio input "true"
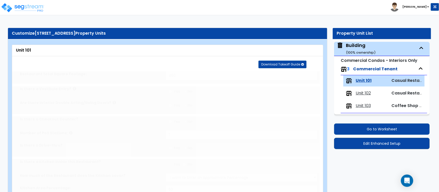
select select "3"
type input "60"
radio input "true"
select select "2"
radio input "true"
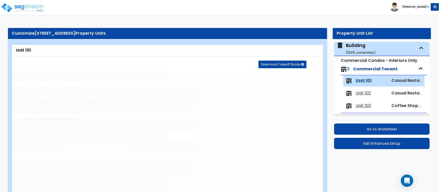
select select "1"
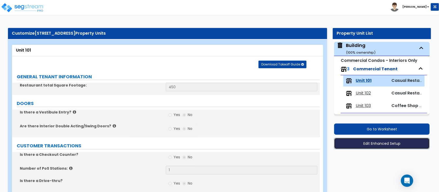
click at [371, 143] on button "Edit Enhanced Setup" at bounding box center [382, 143] width 96 height 11
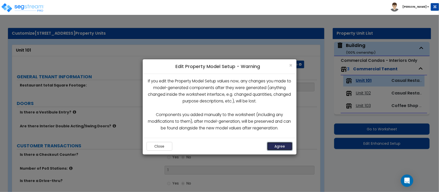
click at [277, 148] on button "Agree" at bounding box center [280, 146] width 26 height 9
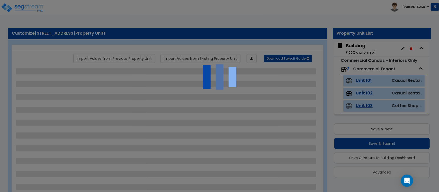
scroll to position [1, 0]
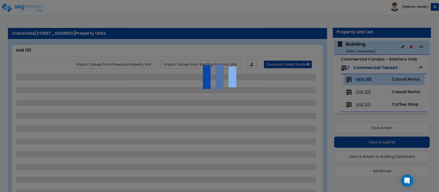
select select "5"
select select "1"
select select "4"
select select "1"
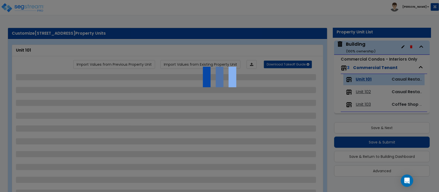
select select "1"
select select "4"
select select "2"
select select "1"
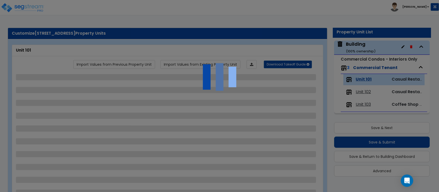
select select "4"
select select "1"
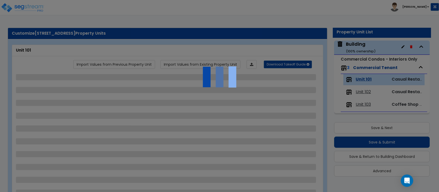
select select "5"
select select "1"
select select "3"
select select "2"
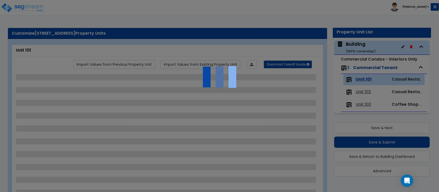
select select "1"
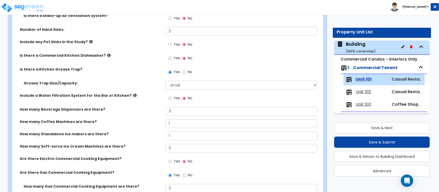
scroll to position [495, 0]
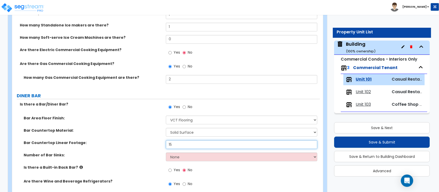
drag, startPoint x: 180, startPoint y: 144, endPoint x: 146, endPoint y: 145, distance: 34.5
click at [146, 145] on div "Bar Countertop Linear Footage: 15" at bounding box center [166, 146] width 308 height 12
type input "12"
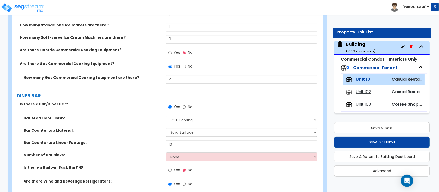
click at [146, 143] on label "Bar Countertop Linear Footage:" at bounding box center [93, 142] width 138 height 5
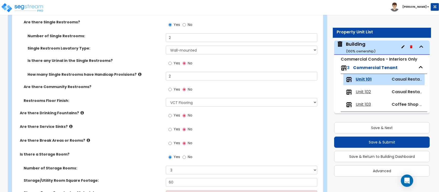
scroll to position [1380, 0]
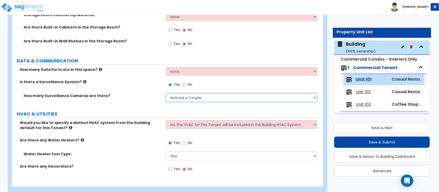
click at [183, 99] on select "Please Choose an Approximation Barely Noticed Any Noticed a Couple Frequently S…" at bounding box center [241, 97] width 151 height 9
select select "1"
click at [166, 94] on select "Please Choose an Approximation Barely Noticed Any Noticed a Couple Frequently S…" at bounding box center [241, 97] width 151 height 9
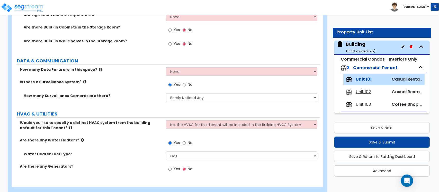
click at [139, 96] on label "How many Surveillance Cameras are there?" at bounding box center [93, 95] width 138 height 5
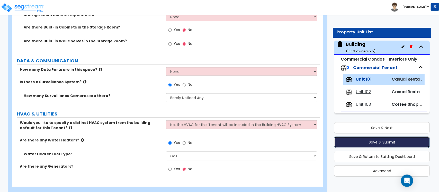
click at [372, 147] on button "Save & Submit" at bounding box center [382, 142] width 96 height 11
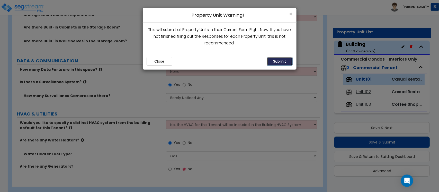
click at [285, 62] on button "Submit" at bounding box center [280, 61] width 26 height 9
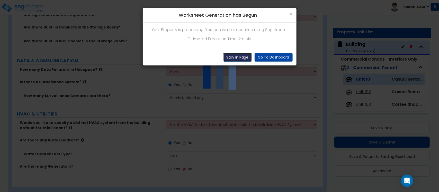
click at [232, 60] on button "Stay In Page" at bounding box center [237, 57] width 29 height 9
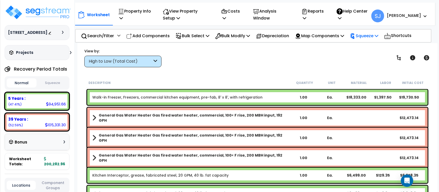
click at [369, 38] on p "Squeeze" at bounding box center [364, 35] width 28 height 7
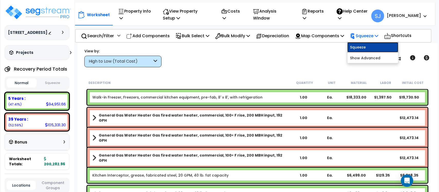
click at [377, 44] on link "Squeeze" at bounding box center [372, 47] width 51 height 10
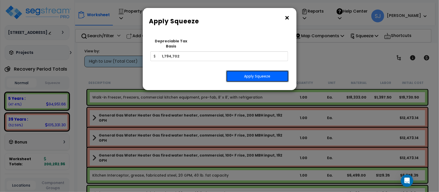
click at [279, 70] on button "Apply Squeeze" at bounding box center [257, 76] width 63 height 12
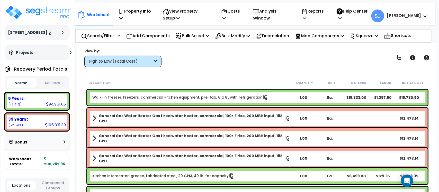
click at [57, 86] on button "Squeeze" at bounding box center [53, 83] width 30 height 9
